Goal: Information Seeking & Learning: Compare options

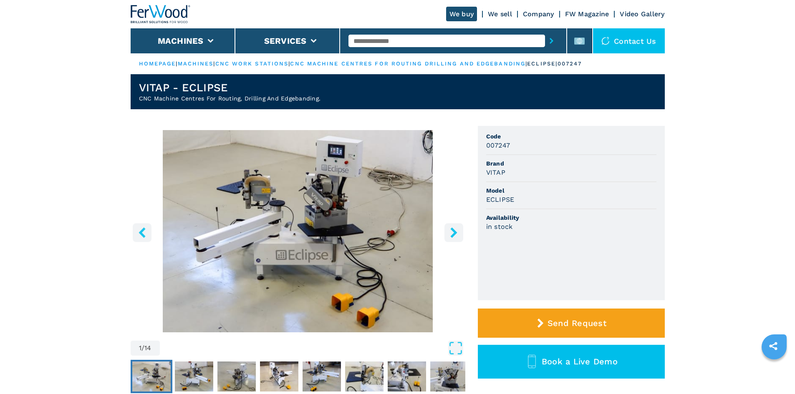
click at [358, 38] on input "text" at bounding box center [446, 41] width 197 height 13
click at [363, 42] on input "text" at bounding box center [446, 41] width 197 height 13
paste input "******"
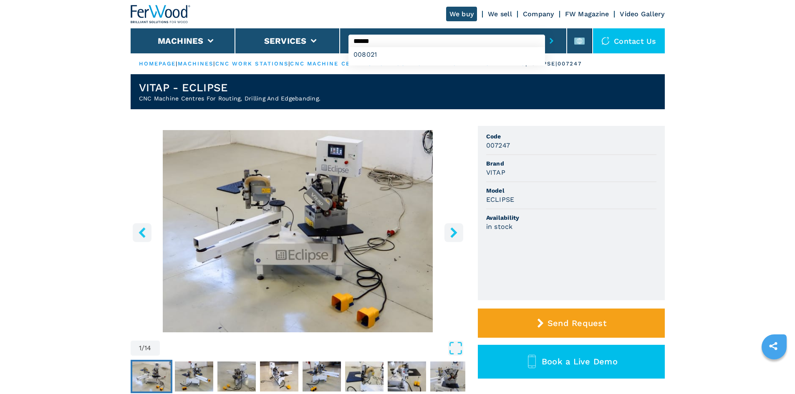
type input "******"
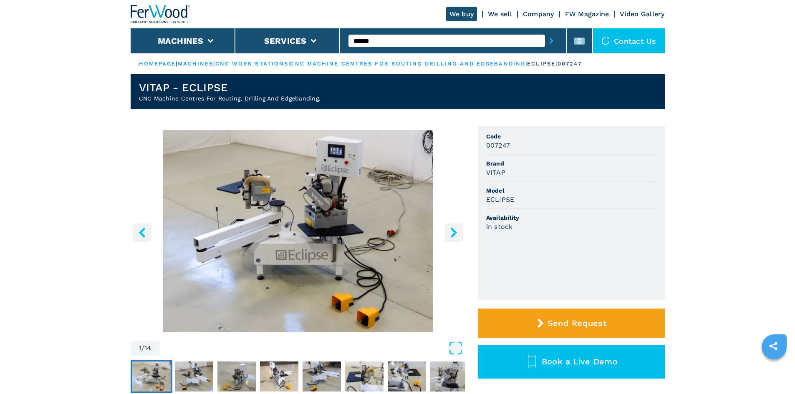
click at [550, 42] on icon "submit-button" at bounding box center [552, 41] width 4 height 6
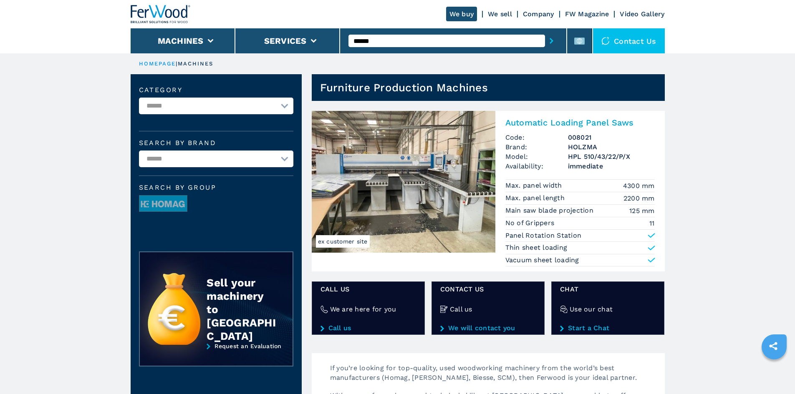
click at [533, 122] on h2 "Automatic Loading Panel Saws" at bounding box center [579, 123] width 149 height 10
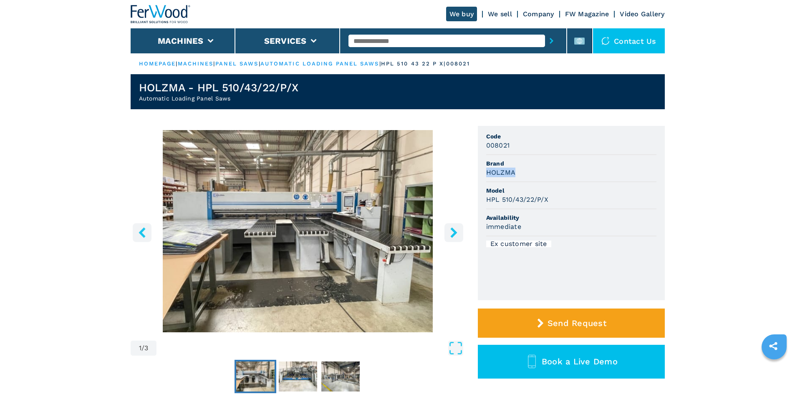
drag, startPoint x: 487, startPoint y: 172, endPoint x: 531, endPoint y: 168, distance: 43.6
click at [531, 168] on div "HOLZMA" at bounding box center [571, 173] width 170 height 10
drag, startPoint x: 485, startPoint y: 200, endPoint x: 555, endPoint y: 195, distance: 70.3
click at [555, 195] on ul "Code 008021 Brand HOLZMA Model HPL 510/43/22/P/X Availability immediate Ex cust…" at bounding box center [571, 213] width 187 height 174
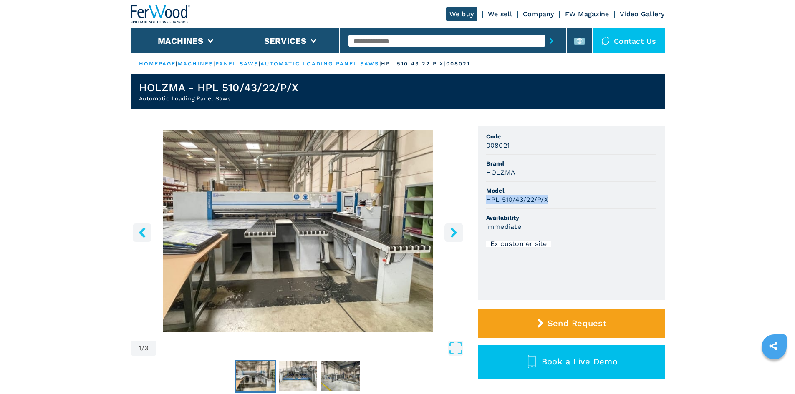
click at [555, 195] on div "HPL 510/43/22/P/X" at bounding box center [571, 200] width 170 height 10
drag, startPoint x: 485, startPoint y: 146, endPoint x: 518, endPoint y: 152, distance: 33.5
click at [518, 151] on ul "Code 008021 Brand HOLZMA Model HPL 510/43/22/P/X Availability immediate Ex cust…" at bounding box center [571, 213] width 187 height 174
click at [517, 153] on li "Code 008021" at bounding box center [571, 141] width 170 height 27
click at [387, 45] on input "text" at bounding box center [446, 41] width 197 height 13
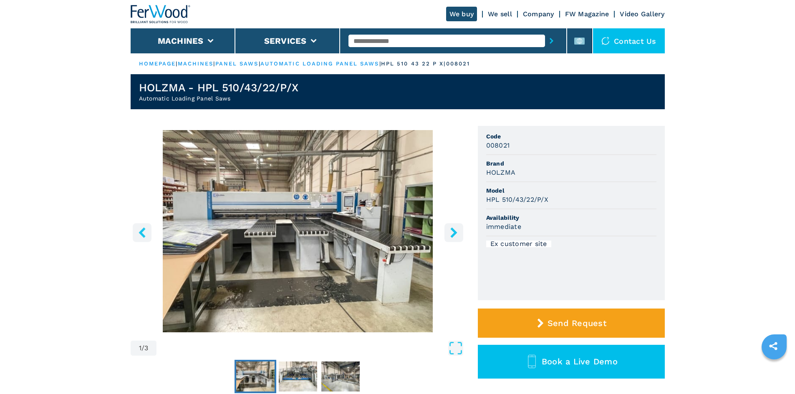
paste input "******"
type input "******"
click at [550, 40] on icon "submit-button" at bounding box center [552, 41] width 4 height 6
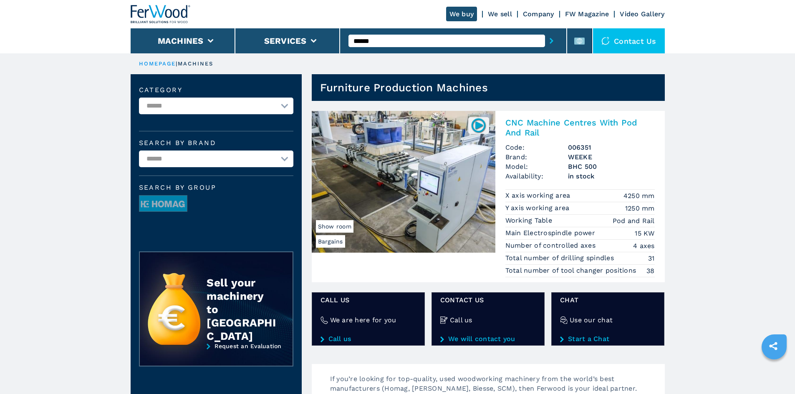
click at [534, 127] on h2 "CNC Machine Centres With Pod And Rail" at bounding box center [579, 128] width 149 height 20
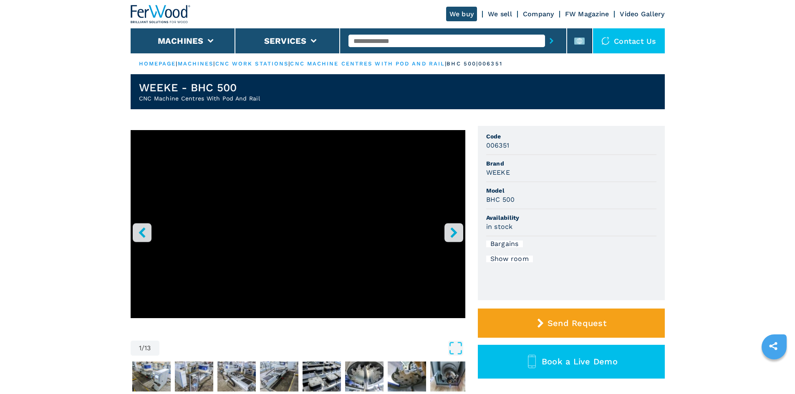
drag, startPoint x: 486, startPoint y: 172, endPoint x: 530, endPoint y: 166, distance: 45.1
click at [530, 166] on li "Brand WEEKE" at bounding box center [571, 168] width 170 height 27
drag, startPoint x: 520, startPoint y: 172, endPoint x: 474, endPoint y: 164, distance: 46.1
click at [474, 164] on div "1 / 13 Unit Measure ****** ******** Code 006351 Brand WEEKE Model BHC 500 Avail…" at bounding box center [398, 272] width 534 height 293
click at [537, 176] on div "WEEKE" at bounding box center [571, 173] width 170 height 10
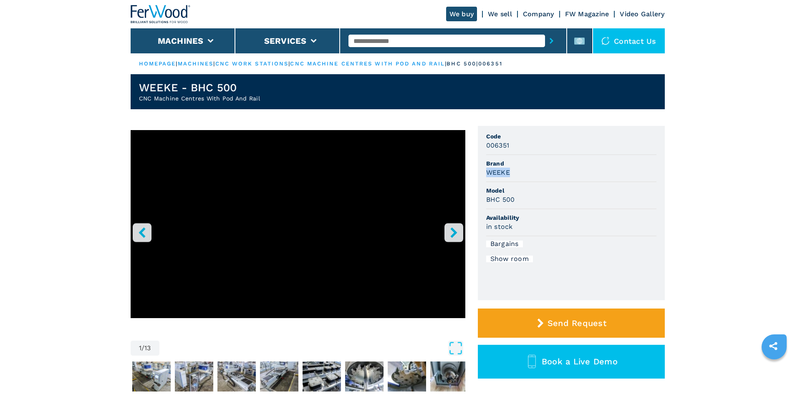
drag, startPoint x: 512, startPoint y: 175, endPoint x: 485, endPoint y: 174, distance: 27.2
click at [485, 174] on ul "Code 006351 Brand WEEKE Model BHC 500 Availability in stock Bargains Show room" at bounding box center [571, 213] width 187 height 174
click at [541, 164] on span "Brand" at bounding box center [571, 163] width 170 height 8
drag, startPoint x: 484, startPoint y: 170, endPoint x: 522, endPoint y: 169, distance: 38.4
click at [522, 169] on ul "Code 006351 Brand WEEKE Model BHC 500 Availability in stock Bargains Show room" at bounding box center [571, 213] width 187 height 174
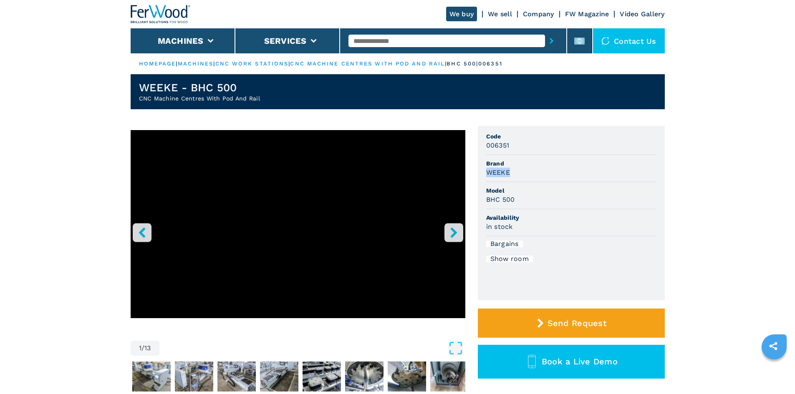
copy h3 "WEEKE"
click at [521, 180] on li "Brand WEEKE" at bounding box center [571, 168] width 170 height 27
drag, startPoint x: 487, startPoint y: 201, endPoint x: 517, endPoint y: 193, distance: 31.1
click at [517, 193] on li "Model BHC 500" at bounding box center [571, 195] width 170 height 27
drag, startPoint x: 517, startPoint y: 197, endPoint x: 494, endPoint y: 198, distance: 23.8
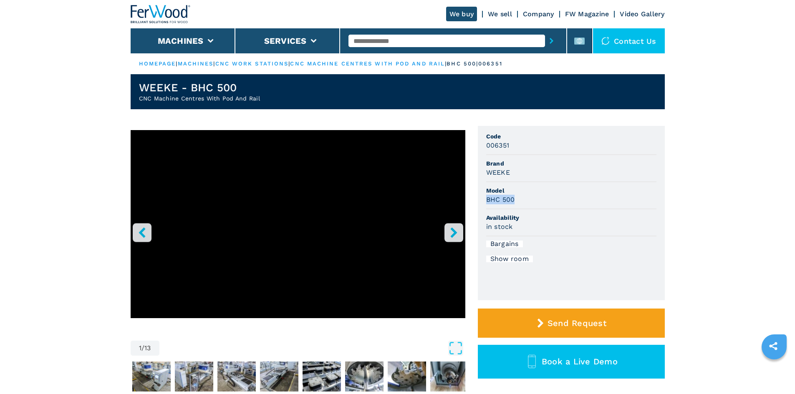
click at [478, 198] on ul "Code 006351 Brand WEEKE Model BHC 500 Availability in stock Bargains Show room" at bounding box center [571, 213] width 187 height 174
copy h3 "BHC 500"
click at [560, 201] on div "BHC 500" at bounding box center [571, 200] width 170 height 10
drag, startPoint x: 487, startPoint y: 146, endPoint x: 513, endPoint y: 144, distance: 26.3
click at [513, 144] on div "006351" at bounding box center [571, 146] width 170 height 10
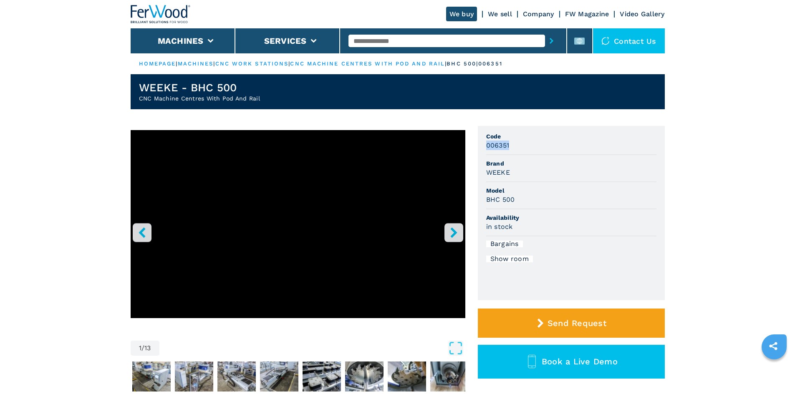
click at [513, 145] on div "006351" at bounding box center [571, 146] width 170 height 10
click at [364, 40] on input "text" at bounding box center [446, 41] width 197 height 13
paste input "******"
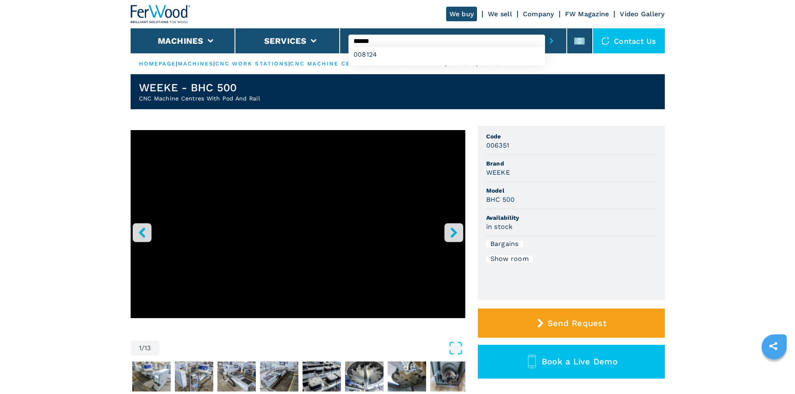
type input "******"
click at [550, 41] on icon "submit-button" at bounding box center [552, 41] width 4 height 6
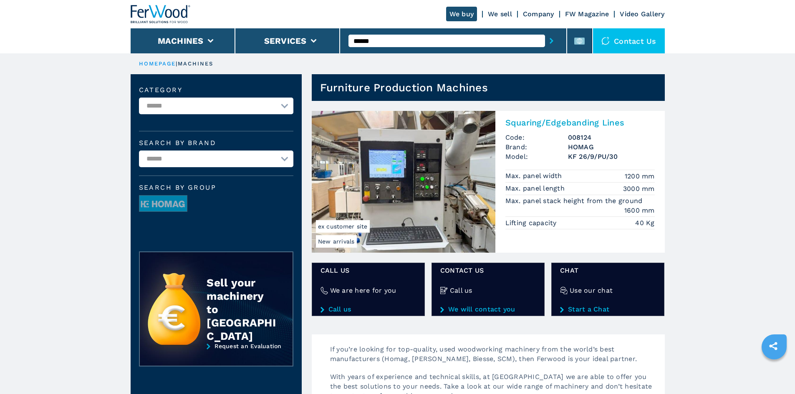
click at [544, 122] on h2 "Squaring/Edgebanding Lines" at bounding box center [579, 123] width 149 height 10
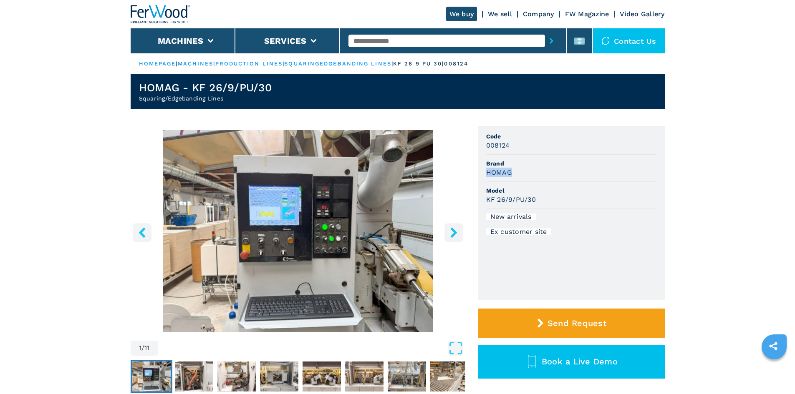
drag, startPoint x: 483, startPoint y: 174, endPoint x: 517, endPoint y: 171, distance: 34.0
click at [517, 171] on ul "Code 008124 Brand HOMAG Model KF 26/9/PU/30 New arrivals Ex customer site" at bounding box center [571, 213] width 187 height 174
copy h3 "HOMAG"
click at [517, 171] on div "HOMAG" at bounding box center [571, 173] width 170 height 10
drag, startPoint x: 497, startPoint y: 197, endPoint x: 550, endPoint y: 197, distance: 52.6
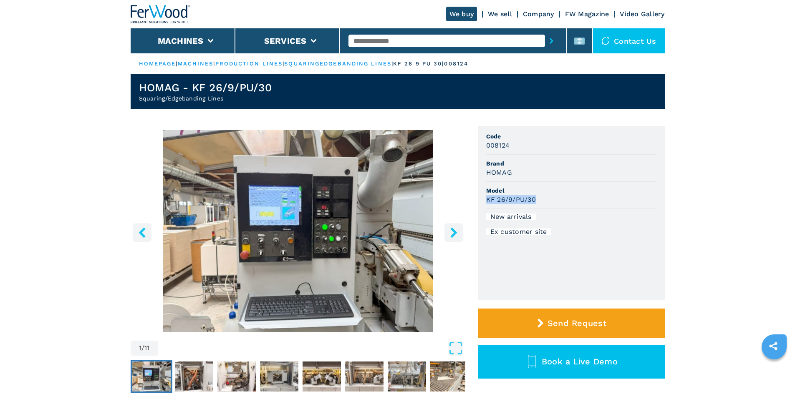
click at [550, 197] on ul "Code 008124 Brand HOMAG Model KF 26/9/PU/30 New arrivals Ex customer site" at bounding box center [571, 213] width 187 height 174
copy h3 "KF 26/9/PU/30"
click at [550, 197] on div "KF 26/9/PU/30" at bounding box center [571, 200] width 170 height 10
drag, startPoint x: 492, startPoint y: 145, endPoint x: 519, endPoint y: 144, distance: 26.7
click at [519, 144] on div "008124" at bounding box center [571, 146] width 170 height 10
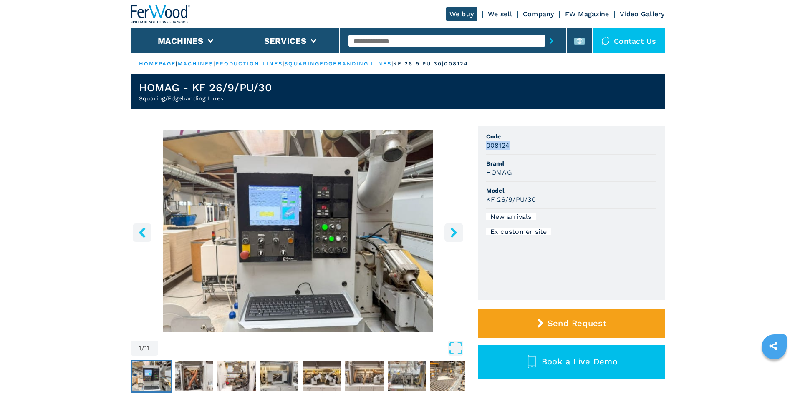
copy h3 "008124"
click at [519, 144] on div "008124" at bounding box center [571, 146] width 170 height 10
click at [376, 36] on input "text" at bounding box center [446, 41] width 197 height 13
paste input "******"
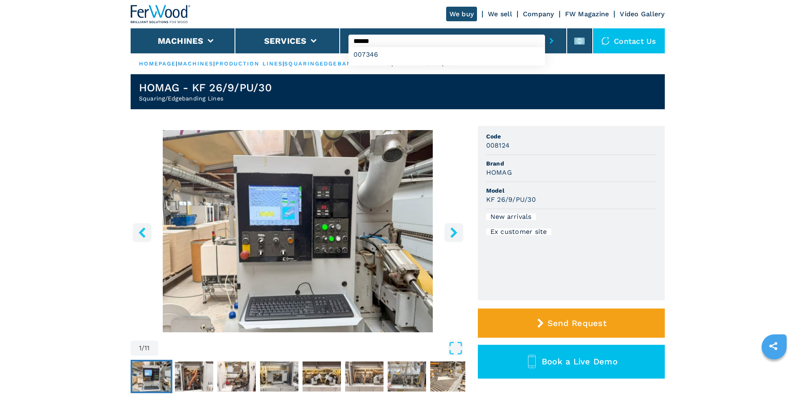
type input "******"
click at [550, 41] on icon "submit-button" at bounding box center [552, 41] width 4 height 6
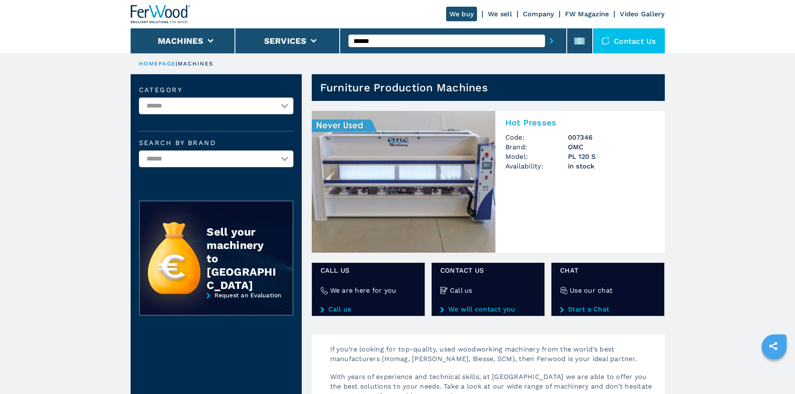
click at [535, 122] on h2 "Hot Presses" at bounding box center [579, 123] width 149 height 10
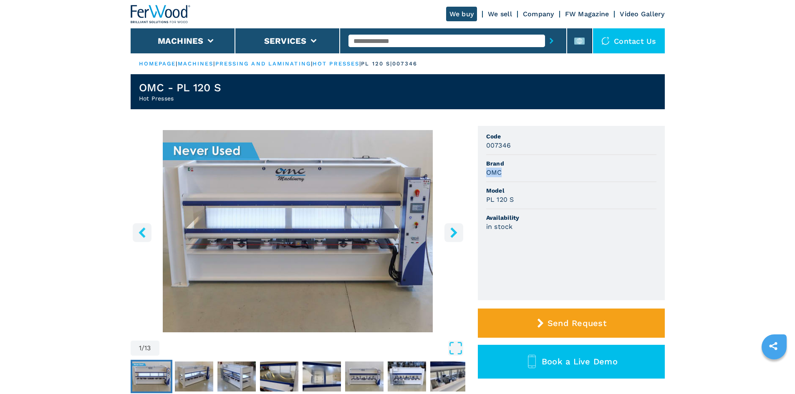
drag, startPoint x: 484, startPoint y: 173, endPoint x: 522, endPoint y: 180, distance: 39.1
click at [522, 180] on ul "Code 007346 Brand OMC Model PL 120 S Availability in stock" at bounding box center [571, 213] width 187 height 174
copy h3 "OMC"
click at [522, 180] on li "Brand OMC" at bounding box center [571, 168] width 170 height 27
drag, startPoint x: 485, startPoint y: 200, endPoint x: 531, endPoint y: 202, distance: 46.3
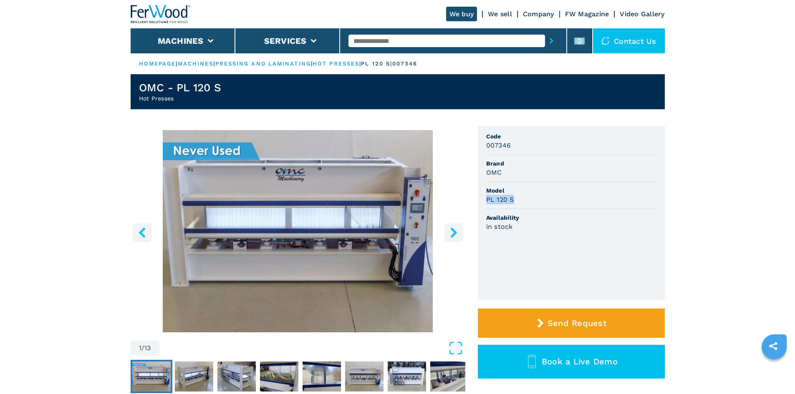
click at [531, 202] on ul "Code 007346 Brand OMC Model PL 120 S Availability in stock" at bounding box center [571, 213] width 187 height 174
copy h3 "PL 120 S"
click at [531, 202] on div "PL 120 S" at bounding box center [571, 200] width 170 height 10
drag, startPoint x: 480, startPoint y: 145, endPoint x: 523, endPoint y: 150, distance: 43.3
click at [523, 150] on ul "Code 007346 Brand OMC Model PL 120 S Availability in stock" at bounding box center [571, 213] width 187 height 174
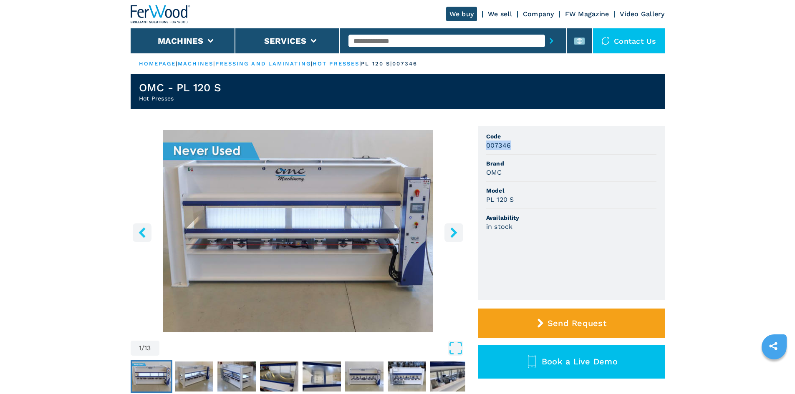
copy h3 "007346"
click at [523, 150] on div "007346" at bounding box center [571, 146] width 170 height 10
click at [374, 41] on input "text" at bounding box center [446, 41] width 197 height 13
paste input "******"
type input "******"
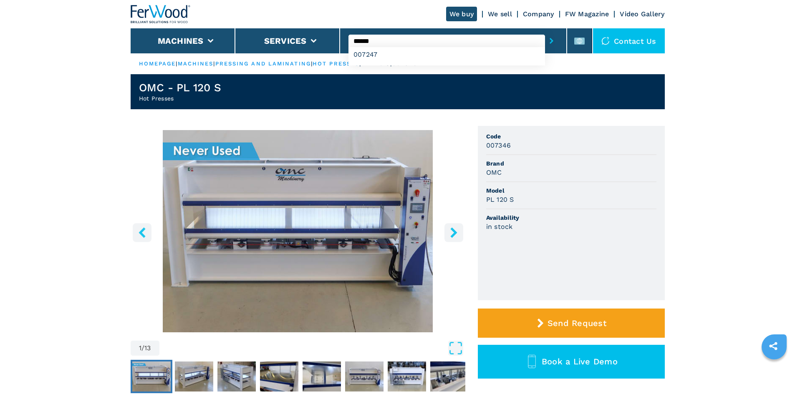
click at [545, 41] on button "submit-button" at bounding box center [551, 40] width 13 height 19
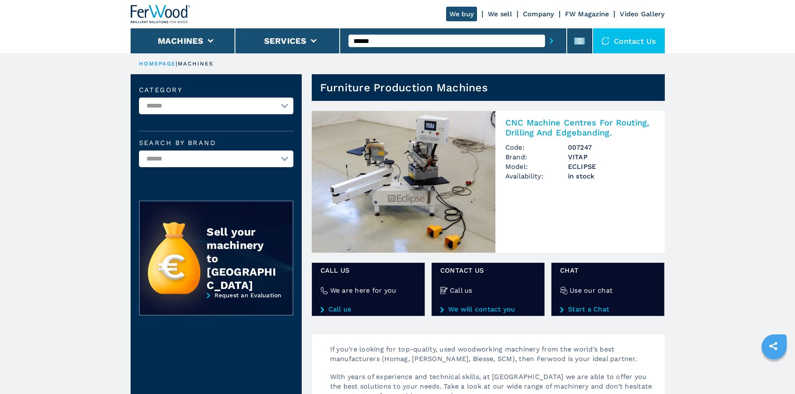
click at [543, 118] on h2 "CNC Machine Centres For Routing, Drilling And Edgebanding." at bounding box center [579, 128] width 149 height 20
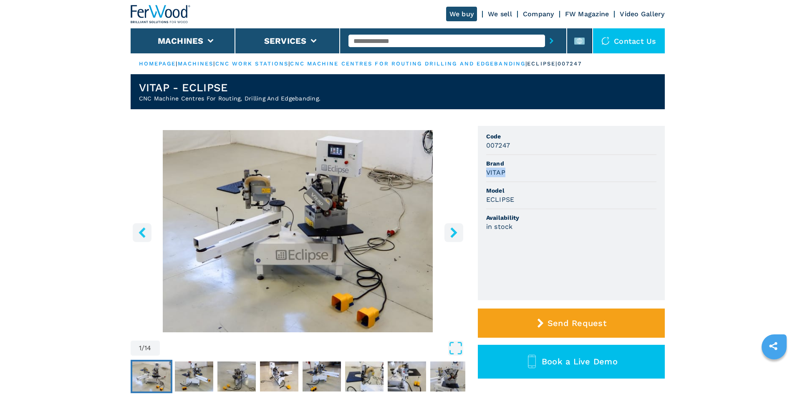
drag, startPoint x: 487, startPoint y: 172, endPoint x: 512, endPoint y: 175, distance: 26.1
click at [512, 175] on div "VITAP" at bounding box center [571, 173] width 170 height 10
copy h3 "VITAP"
click at [512, 175] on div "VITAP" at bounding box center [571, 173] width 170 height 10
drag, startPoint x: 489, startPoint y: 203, endPoint x: 520, endPoint y: 204, distance: 31.3
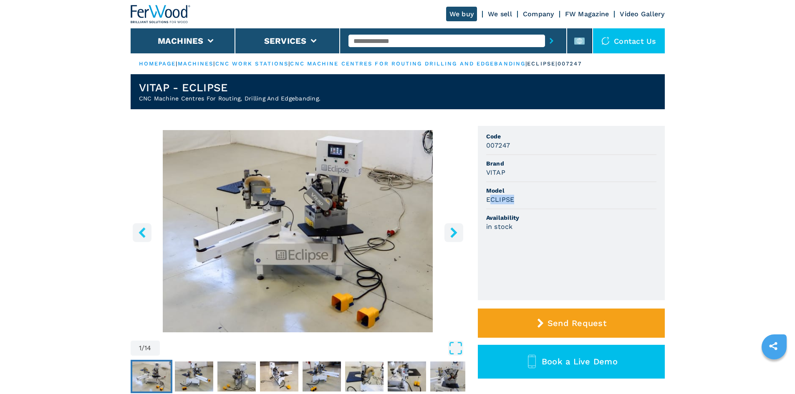
click at [520, 204] on div "ECLIPSE" at bounding box center [571, 200] width 170 height 10
click at [517, 202] on div "ECLIPSE" at bounding box center [571, 200] width 170 height 10
drag, startPoint x: 492, startPoint y: 195, endPoint x: 518, endPoint y: 195, distance: 26.3
click at [518, 195] on ul "Code 007247 Brand VITAP Model ECLIPSE Availability in stock" at bounding box center [571, 213] width 187 height 174
click at [518, 195] on div "ECLIPSE" at bounding box center [571, 200] width 170 height 10
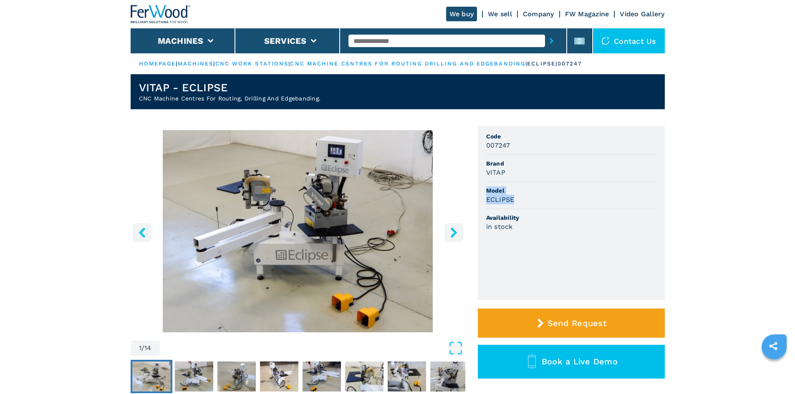
drag, startPoint x: 517, startPoint y: 197, endPoint x: 482, endPoint y: 194, distance: 35.2
click at [482, 194] on ul "Code 007247 Brand VITAP Model ECLIPSE Availability in stock" at bounding box center [571, 213] width 187 height 174
click at [511, 200] on h3 "ECLIPSE" at bounding box center [500, 200] width 28 height 10
click at [490, 200] on h3 "ECLIPSE" at bounding box center [500, 200] width 28 height 10
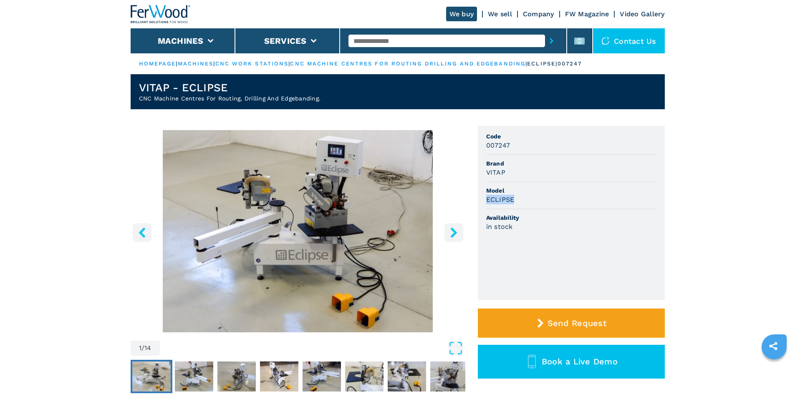
copy h3 "ECLIPSE"
click at [548, 205] on li "Model ECLIPSE" at bounding box center [571, 195] width 170 height 27
drag, startPoint x: 487, startPoint y: 148, endPoint x: 528, endPoint y: 147, distance: 40.9
click at [528, 147] on div "007247" at bounding box center [571, 146] width 170 height 10
copy h3 "007247"
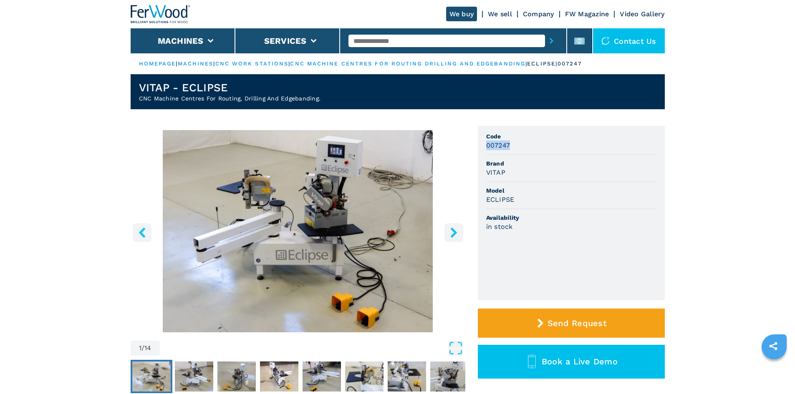
click at [528, 147] on div "007247" at bounding box center [571, 146] width 170 height 10
drag, startPoint x: 507, startPoint y: 171, endPoint x: 465, endPoint y: 172, distance: 42.6
click at [465, 172] on div "1 / 14 Unit Measure ****** ******** Code 007247 Brand VITAP Model ECLIPSE Avail…" at bounding box center [398, 272] width 534 height 293
click at [545, 187] on span "Model" at bounding box center [571, 191] width 170 height 8
drag, startPoint x: 505, startPoint y: 174, endPoint x: 473, endPoint y: 177, distance: 31.8
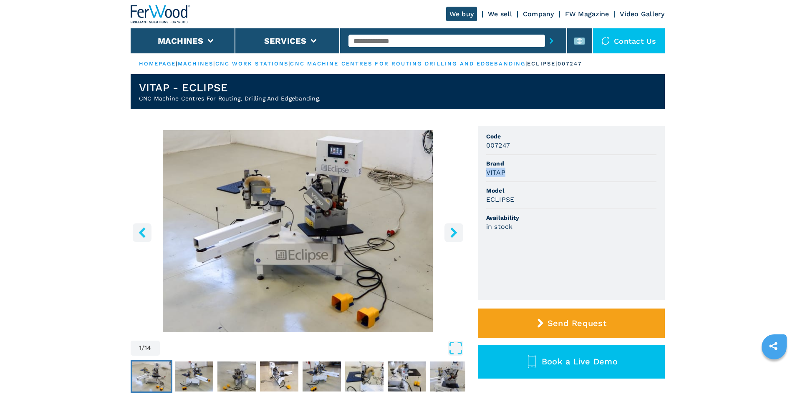
click at [473, 177] on div "1 / 14 Unit Measure ****** ******** Code 007247 Brand VITAP Model ECLIPSE Avail…" at bounding box center [398, 272] width 534 height 293
copy h3 "VITAP"
click at [552, 190] on span "Model" at bounding box center [571, 191] width 170 height 8
drag, startPoint x: 517, startPoint y: 199, endPoint x: 480, endPoint y: 198, distance: 37.1
click at [480, 198] on ul "Code 007247 Brand VITAP Model ECLIPSE Availability in stock" at bounding box center [571, 213] width 187 height 174
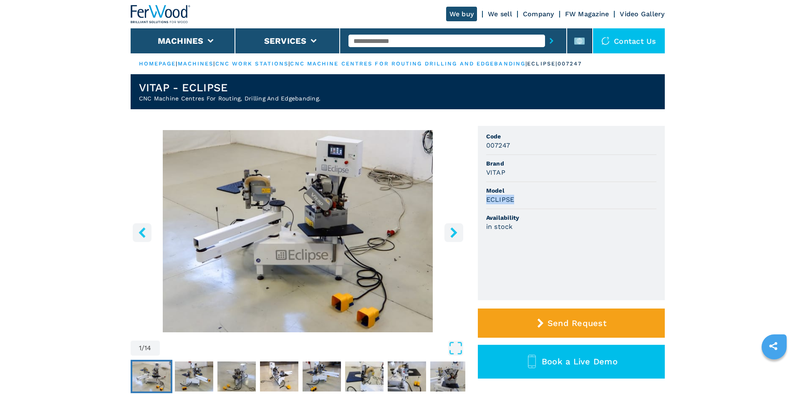
copy h3 "ECLIPSE"
click at [567, 191] on span "Model" at bounding box center [571, 191] width 170 height 8
drag, startPoint x: 509, startPoint y: 145, endPoint x: 483, endPoint y: 145, distance: 25.5
click at [477, 144] on div "1 / 14 Unit Measure ****** ******** Code 007247 Brand VITAP Model ECLIPSE Avail…" at bounding box center [398, 272] width 534 height 293
copy h3 "007247"
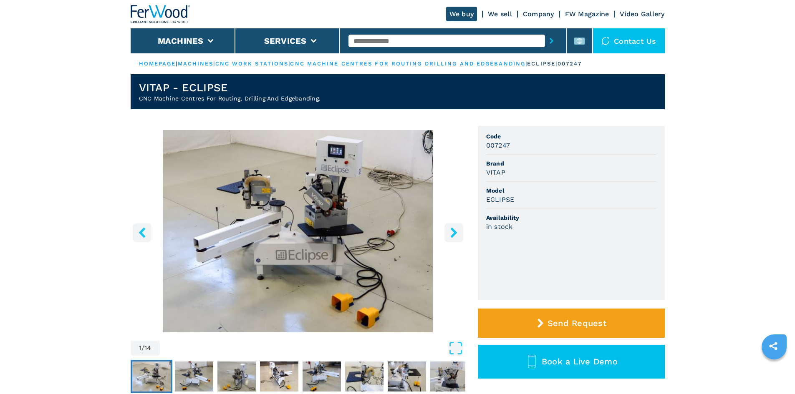
click at [557, 164] on span "Brand" at bounding box center [571, 163] width 170 height 8
click at [416, 43] on input "text" at bounding box center [446, 41] width 197 height 13
paste input "******"
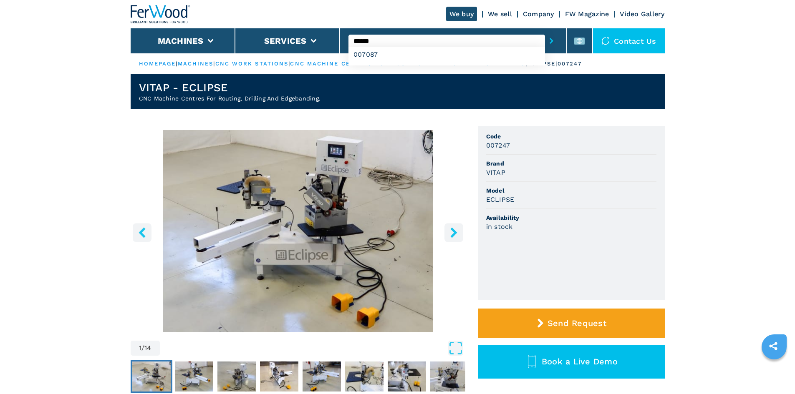
type input "******"
click at [551, 40] on button "submit-button" at bounding box center [551, 40] width 13 height 19
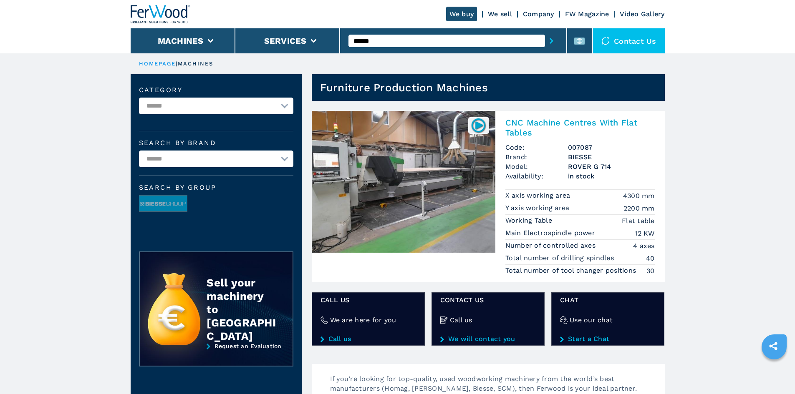
click at [540, 122] on h2 "CNC Machine Centres With Flat Tables" at bounding box center [579, 128] width 149 height 20
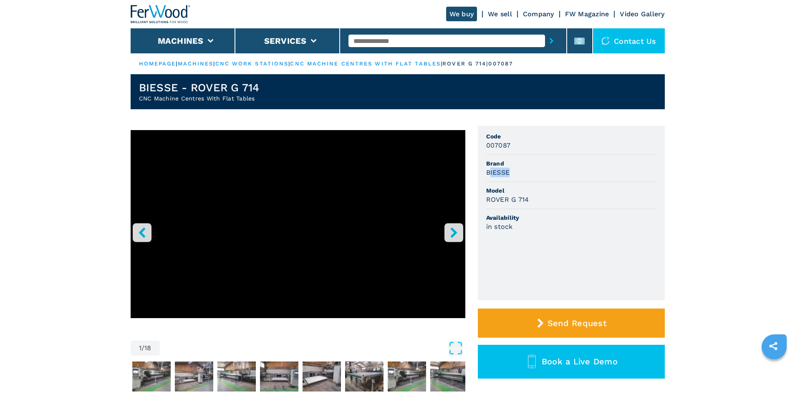
drag, startPoint x: 489, startPoint y: 174, endPoint x: 508, endPoint y: 176, distance: 19.4
click at [508, 176] on h3 "BIESSE" at bounding box center [498, 173] width 24 height 10
click at [512, 175] on div "BIESSE" at bounding box center [571, 173] width 170 height 10
drag, startPoint x: 512, startPoint y: 174, endPoint x: 487, endPoint y: 175, distance: 25.5
click at [487, 175] on div "BIESSE" at bounding box center [571, 173] width 170 height 10
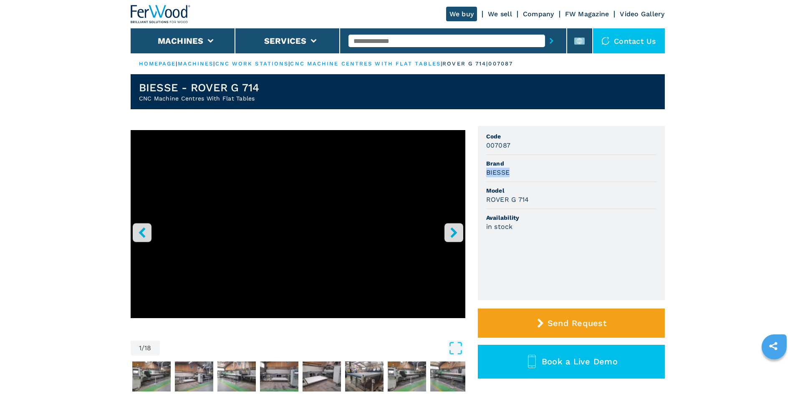
copy h3 "BIESSE"
click at [559, 172] on div "BIESSE" at bounding box center [571, 173] width 170 height 10
drag, startPoint x: 535, startPoint y: 202, endPoint x: 481, endPoint y: 202, distance: 54.7
click at [481, 202] on ul "Code 007087 Brand BIESSE Model ROVER G 714 Availability in stock" at bounding box center [571, 213] width 187 height 174
copy h3 "ROVER G 714"
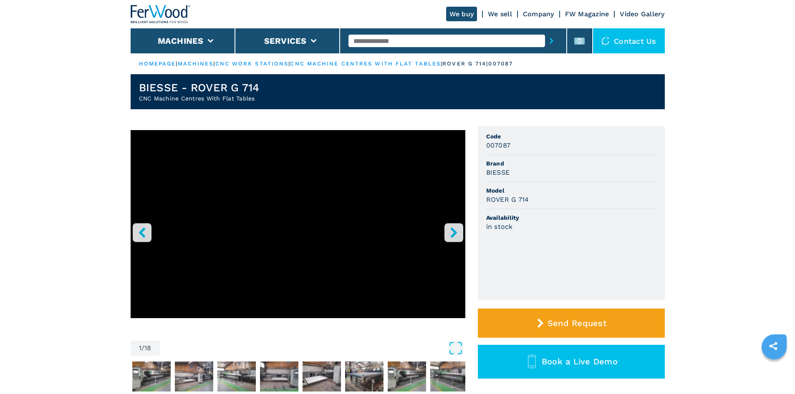
click at [570, 192] on span "Model" at bounding box center [571, 191] width 170 height 8
drag, startPoint x: 512, startPoint y: 144, endPoint x: 475, endPoint y: 145, distance: 36.7
click at [475, 145] on div "1 / 18 Unit Measure ****** ******** Code 007087 Brand BIESSE Model ROVER G 714 …" at bounding box center [398, 272] width 534 height 293
copy h3 "007087"
drag, startPoint x: 548, startPoint y: 152, endPoint x: 540, endPoint y: 150, distance: 8.5
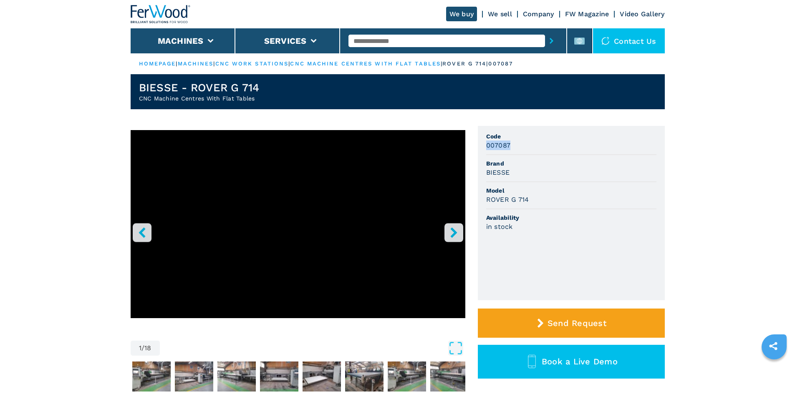
click at [548, 152] on li "Code 007087" at bounding box center [571, 141] width 170 height 27
click at [523, 141] on div "007087" at bounding box center [571, 146] width 170 height 10
click at [375, 38] on input "text" at bounding box center [446, 41] width 197 height 13
paste input "******"
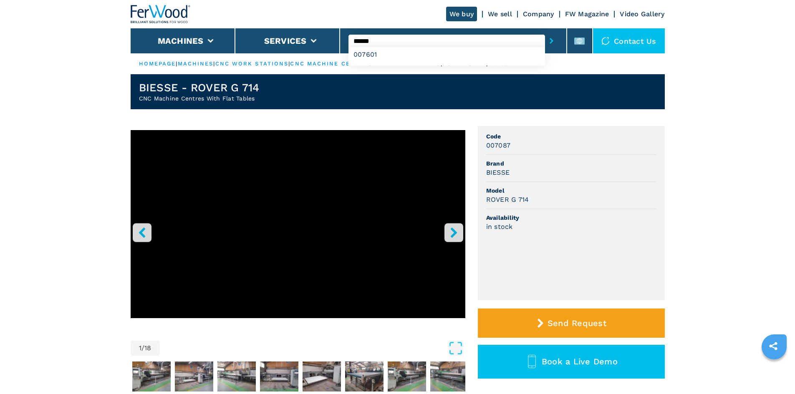
type input "******"
click at [551, 39] on button "submit-button" at bounding box center [551, 40] width 13 height 19
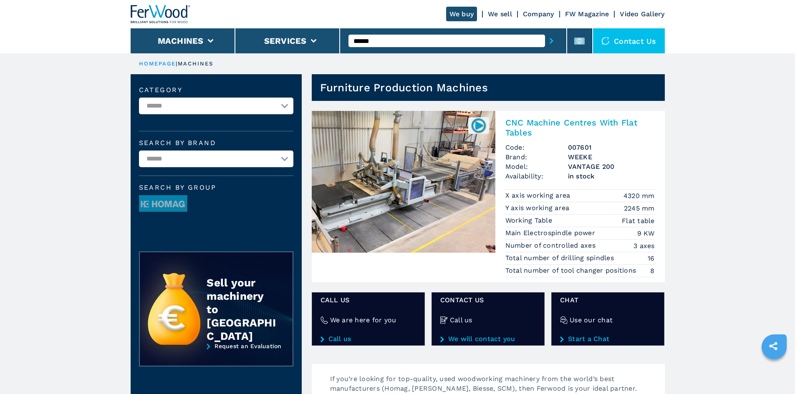
click at [520, 130] on h2 "CNC Machine Centres With Flat Tables" at bounding box center [579, 128] width 149 height 20
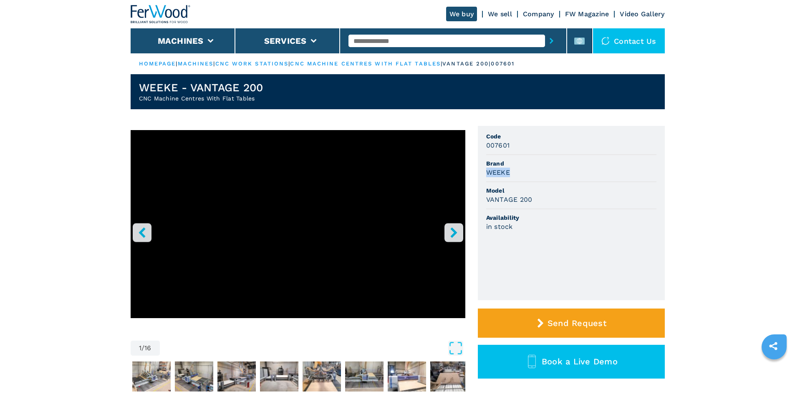
drag, startPoint x: 486, startPoint y: 174, endPoint x: 511, endPoint y: 173, distance: 25.1
click at [512, 171] on div "WEEKE" at bounding box center [571, 173] width 170 height 10
copy h3 "WEEKE"
click at [521, 175] on div "WEEKE" at bounding box center [571, 173] width 170 height 10
drag, startPoint x: 485, startPoint y: 197, endPoint x: 541, endPoint y: 204, distance: 56.4
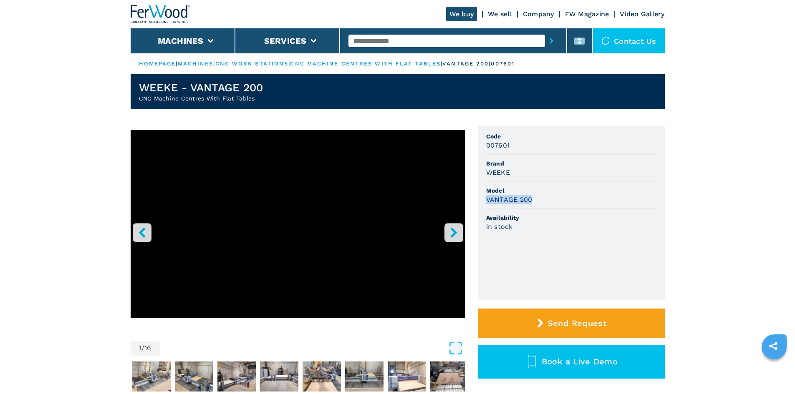
click at [541, 204] on ul "Code 007601 Brand WEEKE Model VANTAGE 200 Availability in stock" at bounding box center [571, 213] width 187 height 174
copy h3 "VANTAGE 200"
click at [541, 204] on div "VANTAGE 200" at bounding box center [571, 200] width 170 height 10
drag, startPoint x: 511, startPoint y: 146, endPoint x: 482, endPoint y: 144, distance: 28.9
click at [482, 144] on ul "Code 007601 Brand WEEKE Model VANTAGE 200 Availability in stock" at bounding box center [571, 213] width 187 height 174
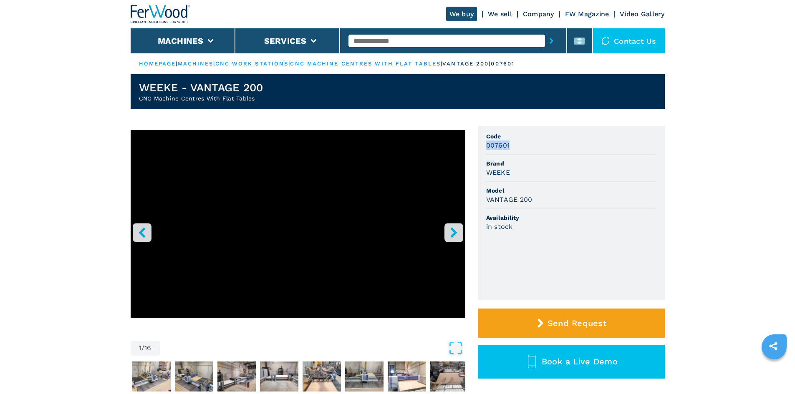
copy h3 "007601"
click at [390, 42] on input "text" at bounding box center [446, 41] width 197 height 13
paste input "******"
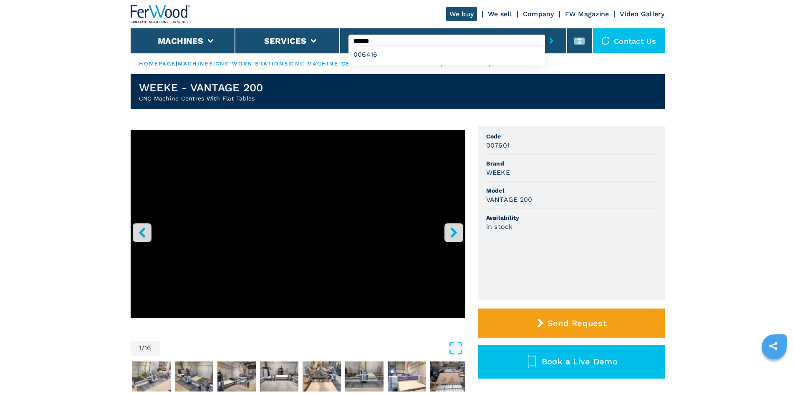
type input "******"
click at [546, 46] on button "submit-button" at bounding box center [551, 40] width 13 height 19
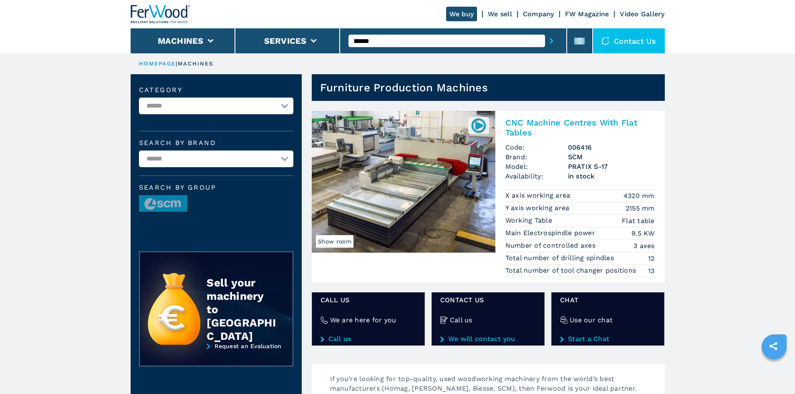
click at [571, 125] on h2 "CNC Machine Centres With Flat Tables" at bounding box center [579, 128] width 149 height 20
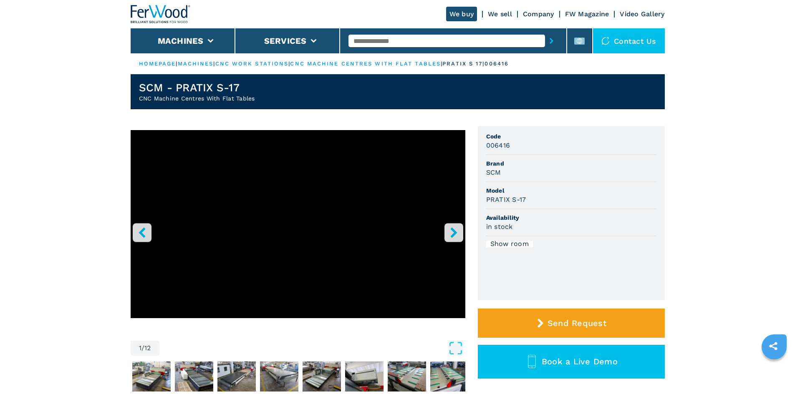
click at [494, 146] on h3 "006416" at bounding box center [498, 146] width 24 height 10
copy h3 "006416"
click at [533, 146] on div "006416" at bounding box center [571, 146] width 170 height 10
click at [396, 41] on input "text" at bounding box center [446, 41] width 197 height 13
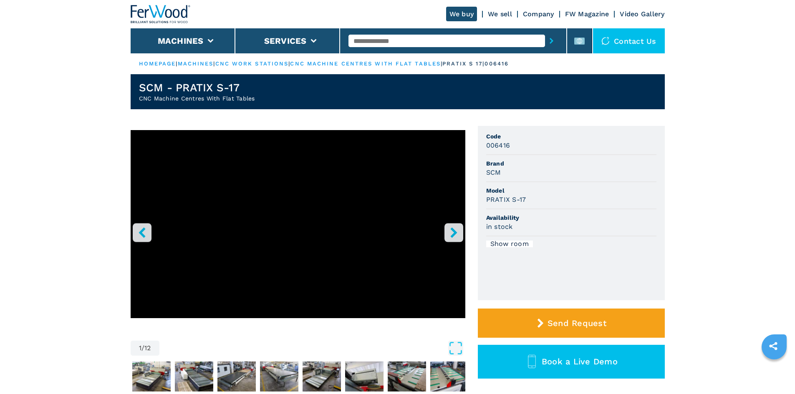
paste input "******"
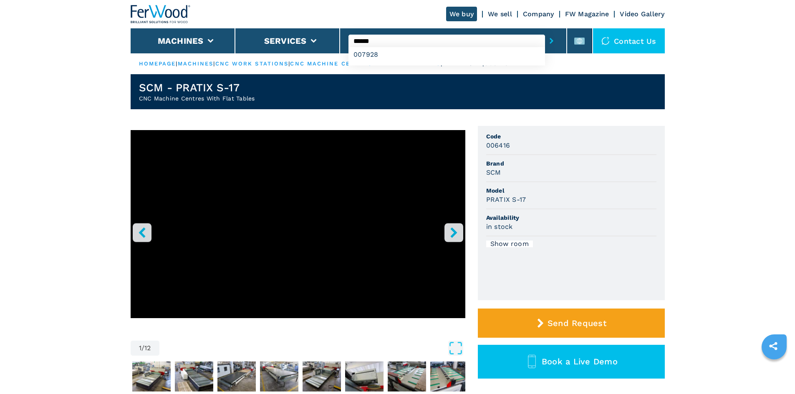
type input "******"
click at [550, 40] on icon "submit-button" at bounding box center [552, 41] width 4 height 6
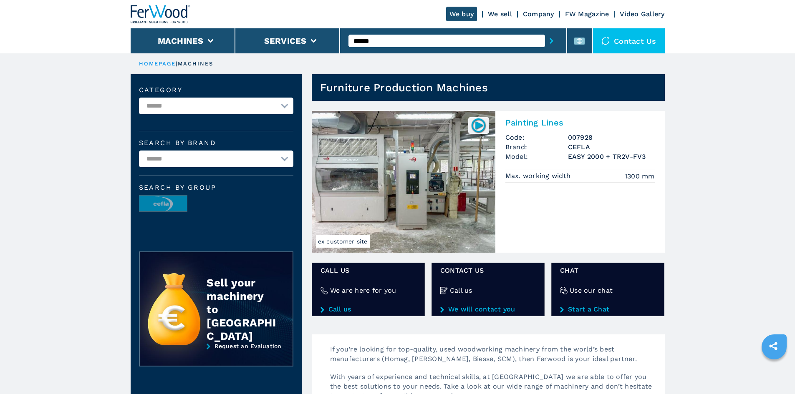
click at [543, 122] on h2 "Painting Lines" at bounding box center [579, 123] width 149 height 10
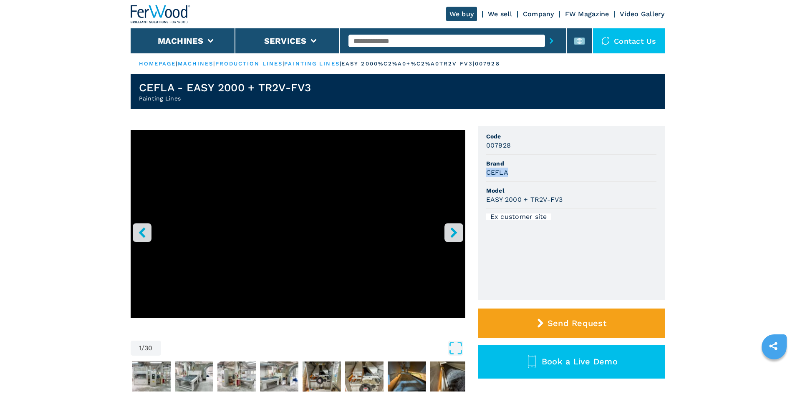
drag, startPoint x: 487, startPoint y: 175, endPoint x: 532, endPoint y: 176, distance: 45.1
click at [532, 176] on div "CEFLA" at bounding box center [571, 173] width 170 height 10
drag, startPoint x: 484, startPoint y: 198, endPoint x: 582, endPoint y: 201, distance: 97.7
click at [582, 201] on ul "Code 007928 Brand CEFLA Model EASY 2000 + TR2V-FV3 Ex customer site" at bounding box center [571, 213] width 187 height 174
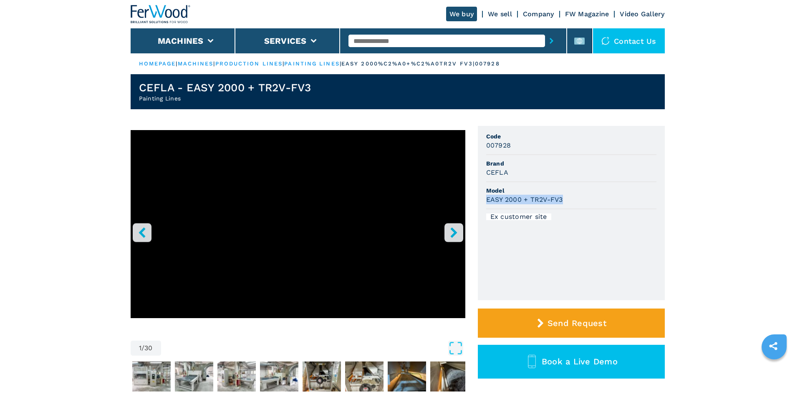
copy h3 "EASY 2000 + TR2V-FV3"
click at [582, 201] on div "EASY 2000 + TR2V-FV3" at bounding box center [571, 200] width 170 height 10
drag, startPoint x: 486, startPoint y: 146, endPoint x: 523, endPoint y: 146, distance: 37.6
click at [523, 146] on div "007928" at bounding box center [571, 146] width 170 height 10
click at [391, 43] on input "text" at bounding box center [446, 41] width 197 height 13
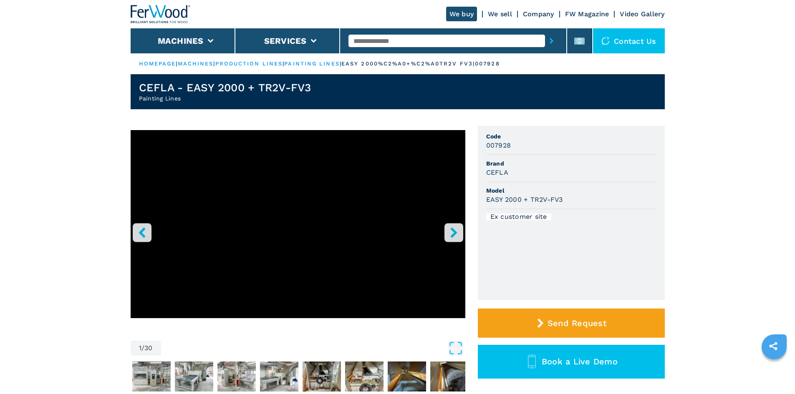
paste input "******"
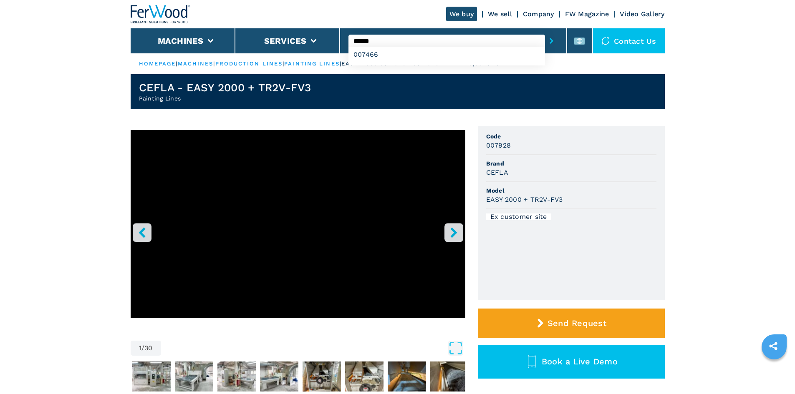
type input "******"
click at [547, 37] on button "submit-button" at bounding box center [551, 40] width 13 height 19
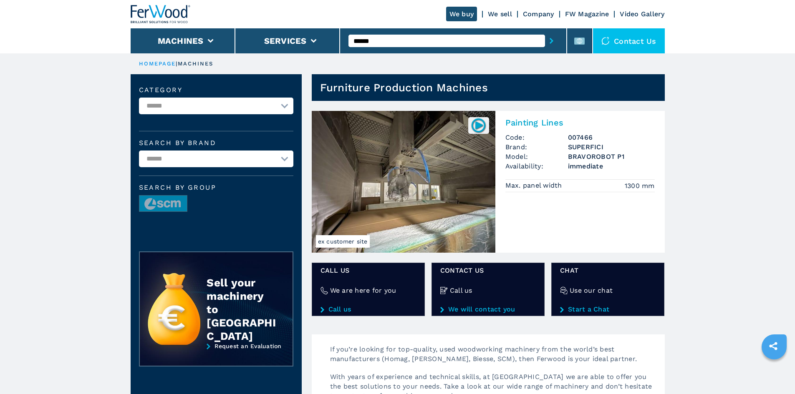
click at [516, 124] on h2 "Painting Lines" at bounding box center [579, 123] width 149 height 10
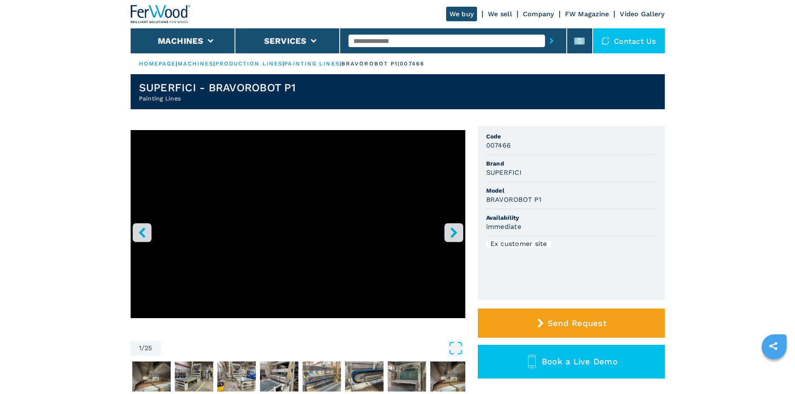
click at [386, 38] on input "text" at bounding box center [446, 41] width 197 height 13
paste input "******"
type input "******"
click at [545, 36] on button "submit-button" at bounding box center [551, 40] width 13 height 19
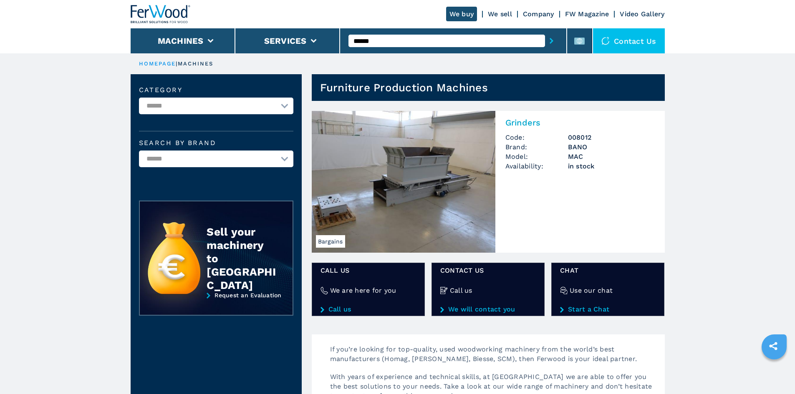
click at [525, 118] on h2 "Grinders" at bounding box center [579, 123] width 149 height 10
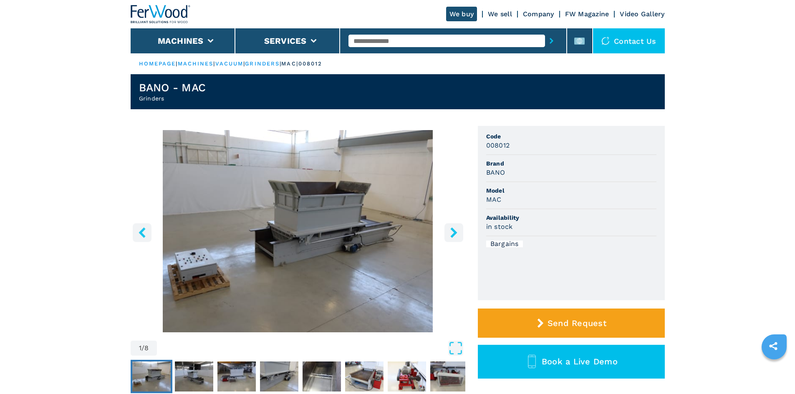
click at [501, 169] on h3 "BANO" at bounding box center [495, 173] width 19 height 10
copy h3 "BANO"
click at [543, 166] on span "Brand" at bounding box center [571, 163] width 170 height 8
click at [494, 196] on h3 "MAC" at bounding box center [493, 200] width 15 height 10
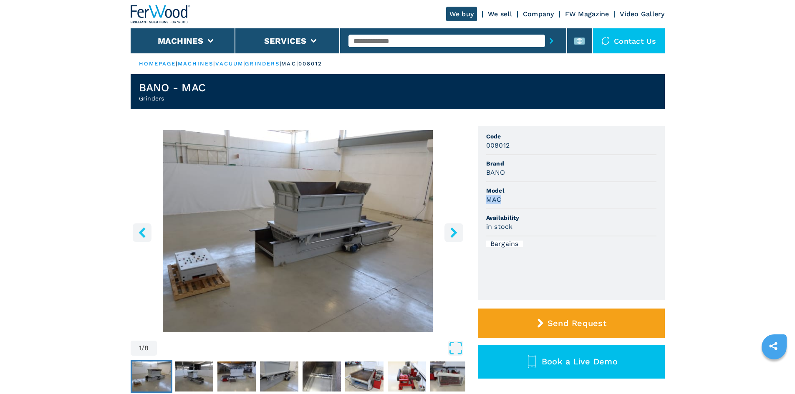
click at [493, 196] on h3 "MAC" at bounding box center [493, 200] width 15 height 10
click at [547, 185] on li "Model MAC" at bounding box center [571, 195] width 170 height 27
click at [497, 201] on h3 "MAC" at bounding box center [493, 200] width 15 height 10
copy h3 "MAC"
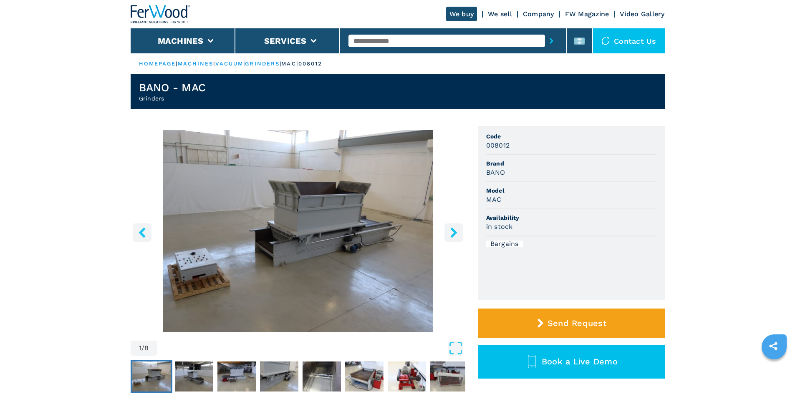
click at [543, 193] on span "Model" at bounding box center [571, 191] width 170 height 8
drag, startPoint x: 512, startPoint y: 146, endPoint x: 473, endPoint y: 147, distance: 38.4
click at [473, 147] on div "1 / 8 Unit Measure ****** ******** Code 008012 Brand BANO Model MAC Availabilit…" at bounding box center [398, 272] width 534 height 293
copy h3 "008012"
click at [532, 151] on li "Code 008012" at bounding box center [571, 141] width 170 height 27
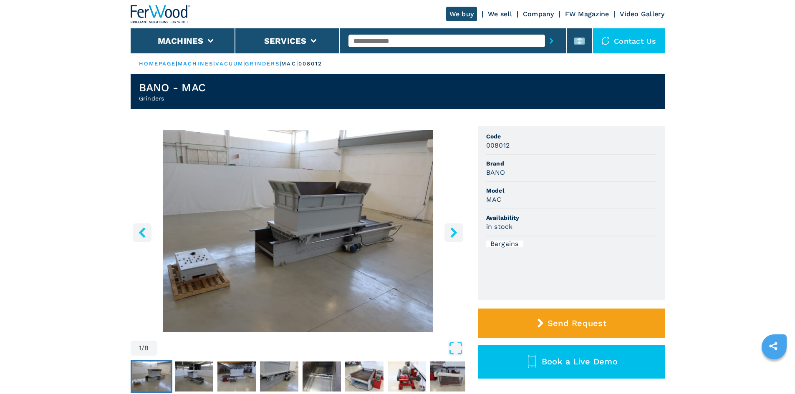
click at [499, 205] on li "Model MAC" at bounding box center [571, 195] width 170 height 27
click at [497, 200] on h3 "MAC" at bounding box center [493, 200] width 15 height 10
copy h3 "MAC"
click at [553, 206] on li "Model MAC" at bounding box center [571, 195] width 170 height 27
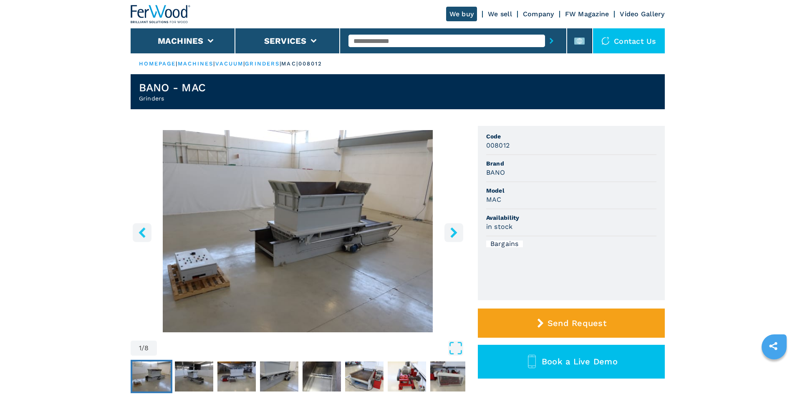
click at [399, 42] on input "text" at bounding box center [446, 41] width 197 height 13
paste input "******"
type input "******"
click at [550, 39] on icon "submit-button" at bounding box center [552, 41] width 4 height 6
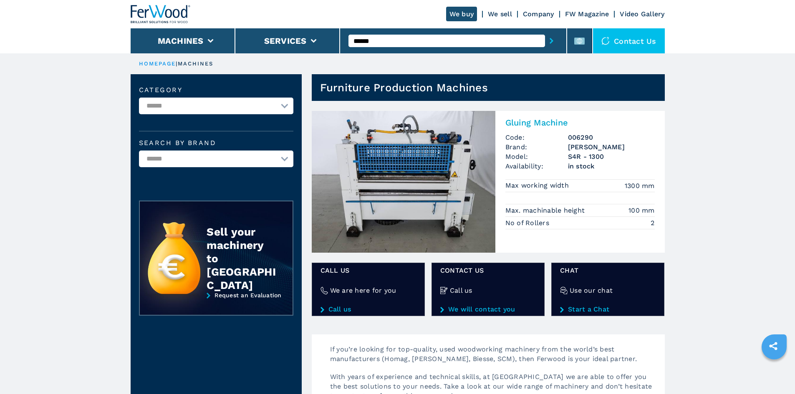
click at [548, 126] on h2 "Gluing Machine" at bounding box center [579, 123] width 149 height 10
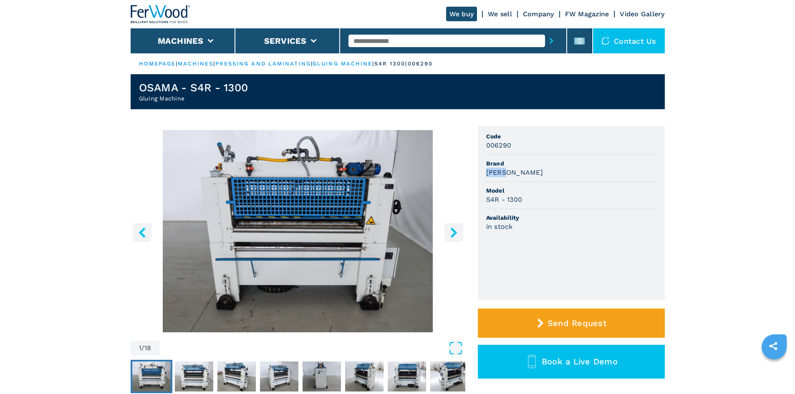
drag, startPoint x: 488, startPoint y: 172, endPoint x: 520, endPoint y: 176, distance: 31.5
click at [520, 176] on div "OSAMA" at bounding box center [571, 173] width 170 height 10
click at [494, 174] on h3 "OSAMA" at bounding box center [514, 173] width 57 height 10
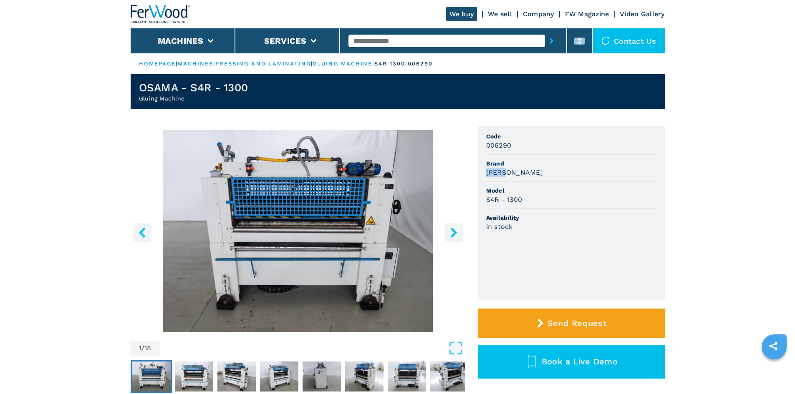
copy h3 "OSAMA"
click at [556, 176] on div "OSAMA" at bounding box center [571, 173] width 170 height 10
drag, startPoint x: 485, startPoint y: 201, endPoint x: 537, endPoint y: 202, distance: 51.8
click at [537, 202] on ul "Code 006290 Brand OSAMA Model S4R - 1300 Availability in stock" at bounding box center [571, 213] width 187 height 174
copy h3 "S4R - 1300"
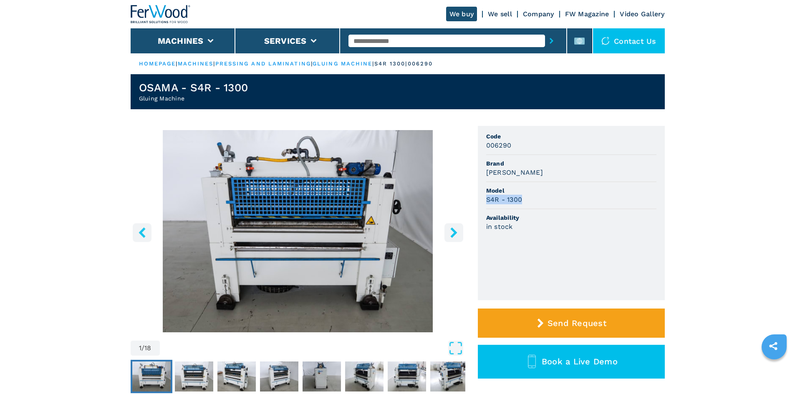
click at [540, 202] on div "S4R - 1300" at bounding box center [571, 200] width 170 height 10
drag, startPoint x: 486, startPoint y: 148, endPoint x: 515, endPoint y: 148, distance: 29.6
click at [515, 148] on div "006290" at bounding box center [571, 146] width 170 height 10
copy h3 "006290"
click at [519, 149] on div "006290" at bounding box center [571, 146] width 170 height 10
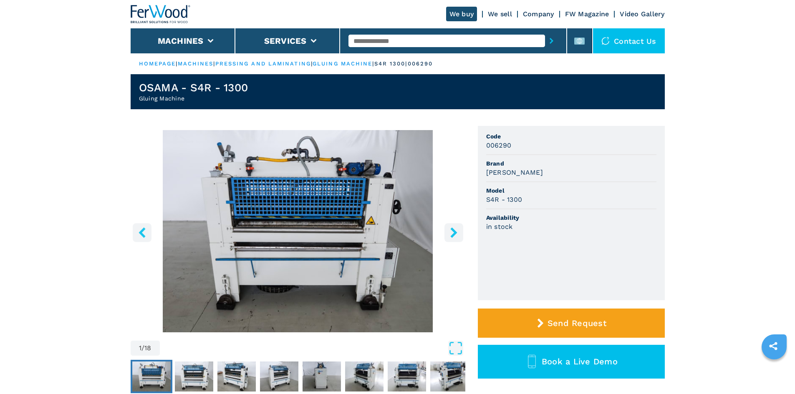
click at [375, 32] on div at bounding box center [452, 40] width 209 height 19
click at [375, 38] on input "text" at bounding box center [446, 41] width 197 height 13
paste input "******"
type input "******"
click at [550, 43] on icon "submit-button" at bounding box center [552, 41] width 4 height 6
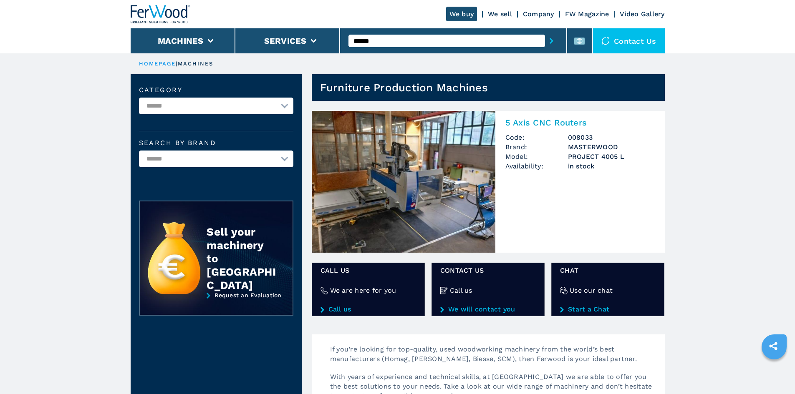
click at [555, 121] on h2 "5 Axis CNC Routers" at bounding box center [579, 123] width 149 height 10
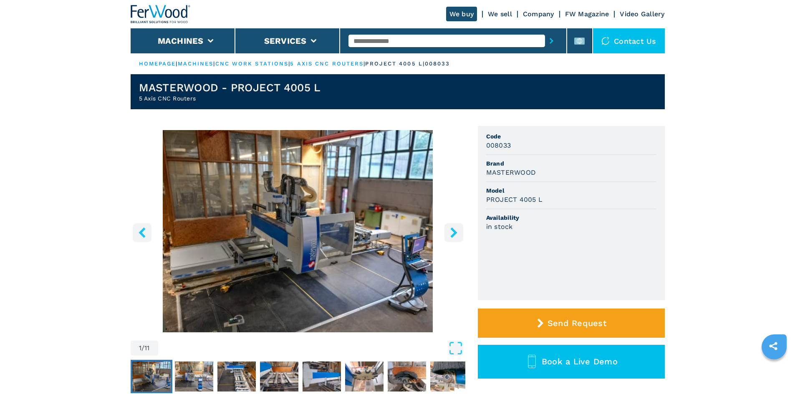
click at [507, 174] on h3 "MASTERWOOD" at bounding box center [511, 173] width 50 height 10
copy h3 "MASTERWOOD"
drag, startPoint x: 486, startPoint y: 200, endPoint x: 566, endPoint y: 198, distance: 80.2
click at [566, 198] on div "PROJECT 4005 L" at bounding box center [571, 200] width 170 height 10
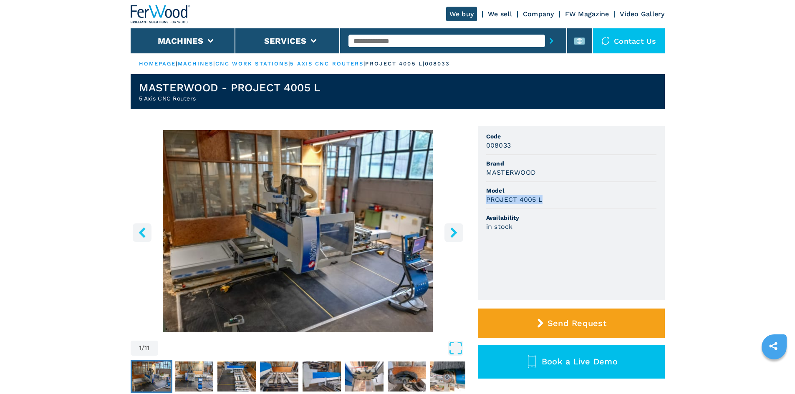
copy h3 "PROJECT 4005 L"
click at [566, 198] on div "PROJECT 4005 L" at bounding box center [571, 200] width 170 height 10
drag, startPoint x: 486, startPoint y: 145, endPoint x: 533, endPoint y: 145, distance: 46.7
click at [533, 145] on div "008033" at bounding box center [571, 146] width 170 height 10
copy h3 "008033"
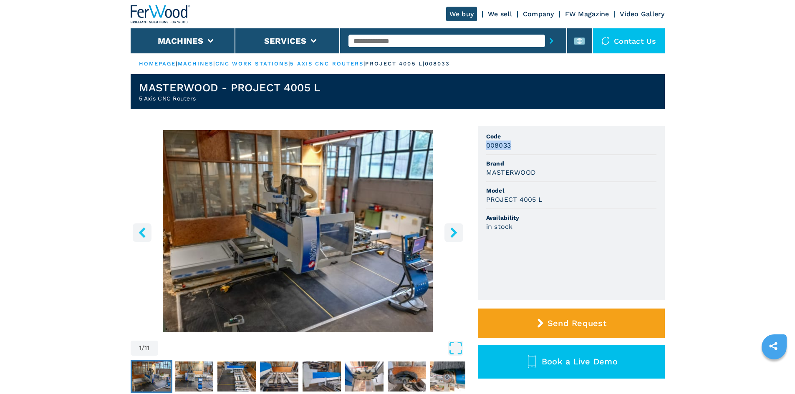
drag, startPoint x: 533, startPoint y: 145, endPoint x: 521, endPoint y: 149, distance: 12.3
click at [532, 145] on div "008033" at bounding box center [571, 146] width 170 height 10
click at [512, 141] on div "008033" at bounding box center [571, 146] width 170 height 10
click at [370, 38] on input "text" at bounding box center [446, 41] width 197 height 13
paste input "******"
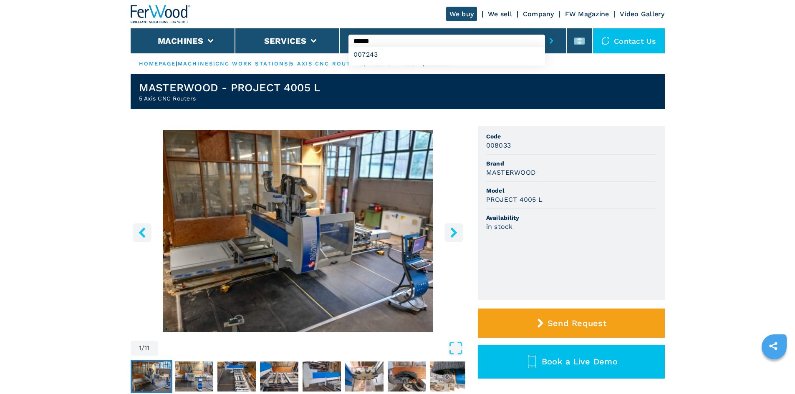
type input "******"
click at [550, 39] on icon "submit-button" at bounding box center [552, 41] width 4 height 6
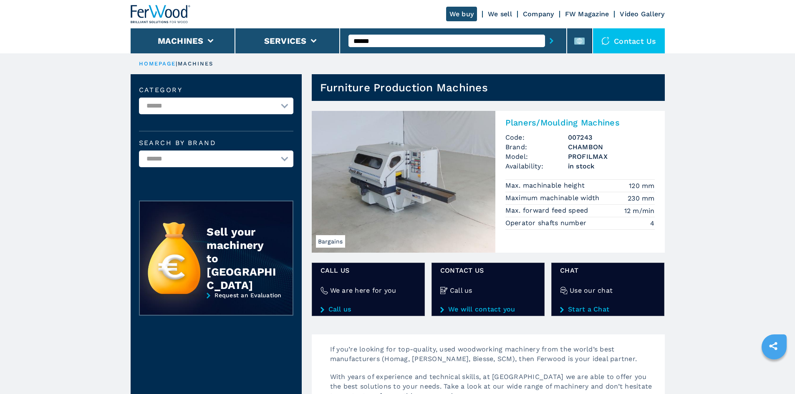
click at [550, 124] on h2 "Planers/Moulding Machines" at bounding box center [579, 123] width 149 height 10
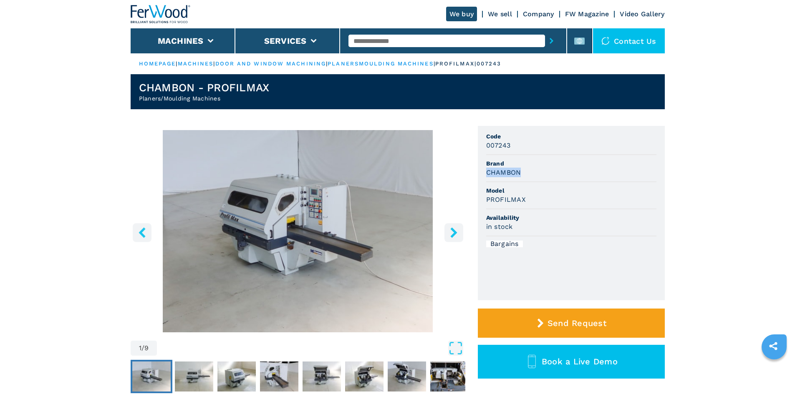
drag, startPoint x: 485, startPoint y: 174, endPoint x: 539, endPoint y: 179, distance: 53.7
click at [539, 179] on ul "Code 007243 Brand CHAMBON Model PROFILMAX Availability in stock Bargains" at bounding box center [571, 213] width 187 height 174
copy h3 "CHAMBON"
click at [539, 179] on li "Brand CHAMBON" at bounding box center [571, 168] width 170 height 27
drag, startPoint x: 490, startPoint y: 201, endPoint x: 542, endPoint y: 202, distance: 51.8
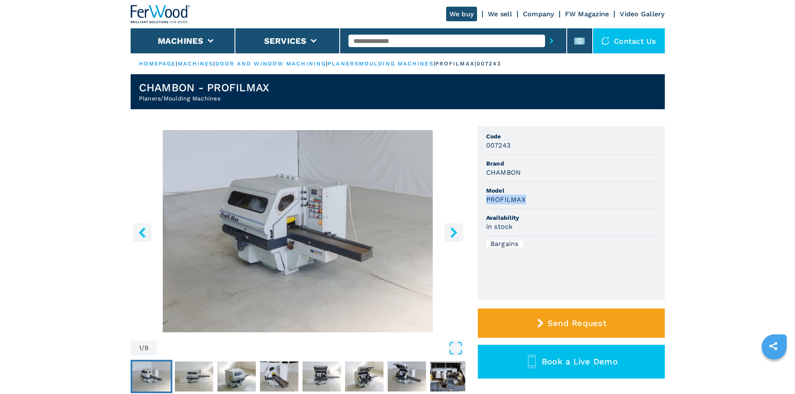
click at [542, 202] on ul "Code 007243 Brand CHAMBON Model PROFILMAX Availability in stock Bargains" at bounding box center [571, 213] width 187 height 174
copy h3 "PROFILMAX"
click at [542, 202] on div "PROFILMAX" at bounding box center [571, 200] width 170 height 10
drag, startPoint x: 484, startPoint y: 144, endPoint x: 531, endPoint y: 149, distance: 47.4
click at [531, 149] on ul "Code 007243 Brand CHAMBON Model PROFILMAX Availability in stock Bargains" at bounding box center [571, 213] width 187 height 174
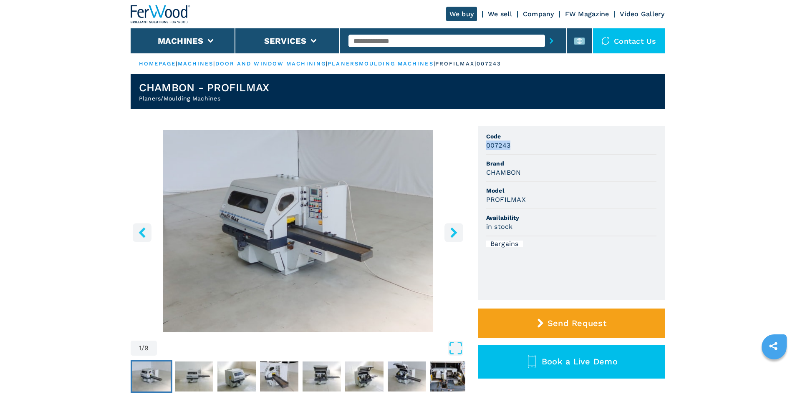
copy h3 "007243"
click at [531, 149] on div "007243" at bounding box center [571, 146] width 170 height 10
click at [500, 175] on h3 "CHAMBON" at bounding box center [503, 173] width 35 height 10
copy h3 "CHAMBON"
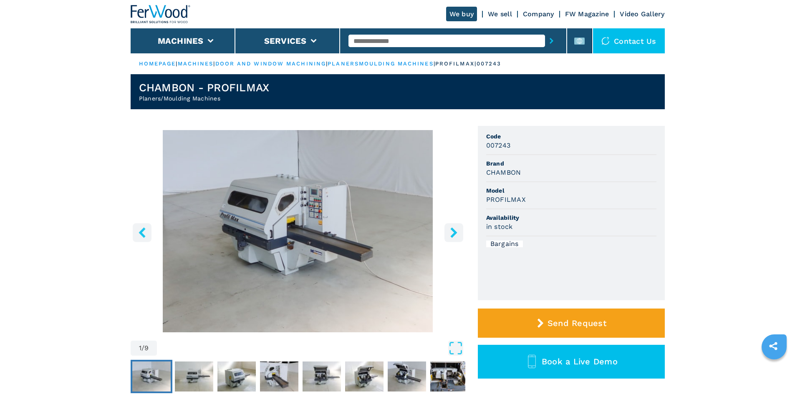
click at [557, 188] on span "Model" at bounding box center [571, 191] width 170 height 8
click at [506, 202] on h3 "PROFILMAX" at bounding box center [506, 200] width 40 height 10
copy h3 "PROFILMAX"
click at [525, 157] on li "Brand CHAMBON" at bounding box center [571, 168] width 170 height 27
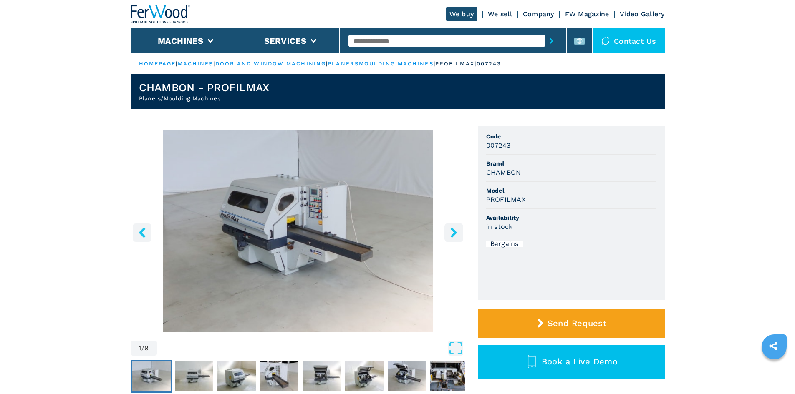
click at [500, 144] on h3 "007243" at bounding box center [498, 146] width 25 height 10
copy h3 "007243"
click at [515, 147] on div "007243" at bounding box center [571, 146] width 170 height 10
click at [373, 43] on input "text" at bounding box center [446, 41] width 197 height 13
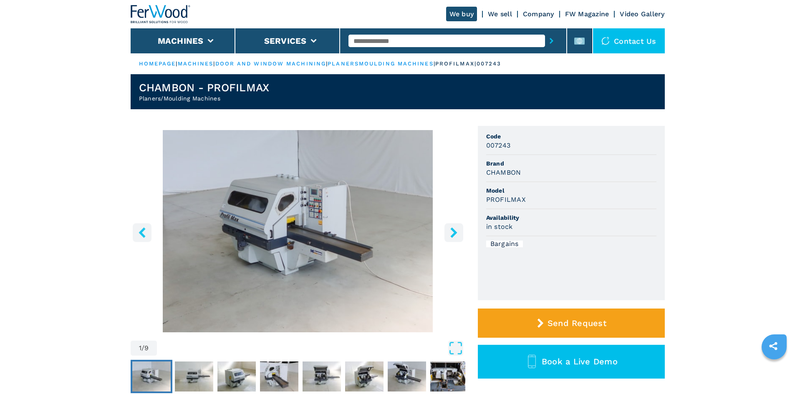
paste input "******"
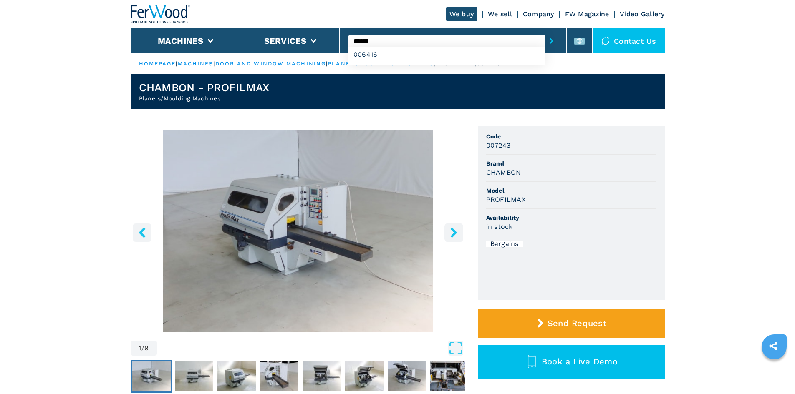
type input "******"
click at [550, 42] on icon "submit-button" at bounding box center [552, 41] width 4 height 6
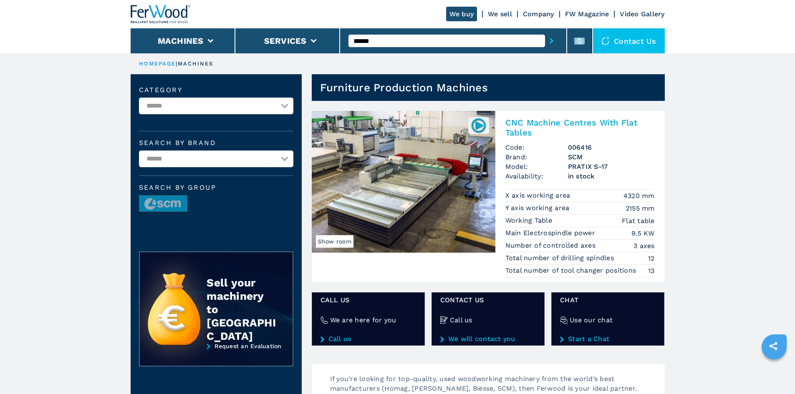
click at [572, 119] on h2 "CNC Machine Centres With Flat Tables" at bounding box center [579, 128] width 149 height 20
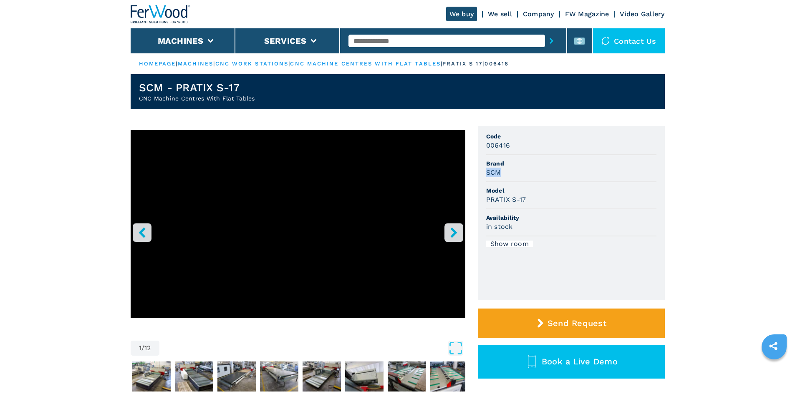
drag, startPoint x: 487, startPoint y: 172, endPoint x: 529, endPoint y: 172, distance: 41.7
click at [529, 172] on div "SCM" at bounding box center [571, 173] width 170 height 10
drag, startPoint x: 491, startPoint y: 170, endPoint x: 513, endPoint y: 167, distance: 22.4
click at [513, 167] on li "Brand SCM" at bounding box center [571, 168] width 170 height 27
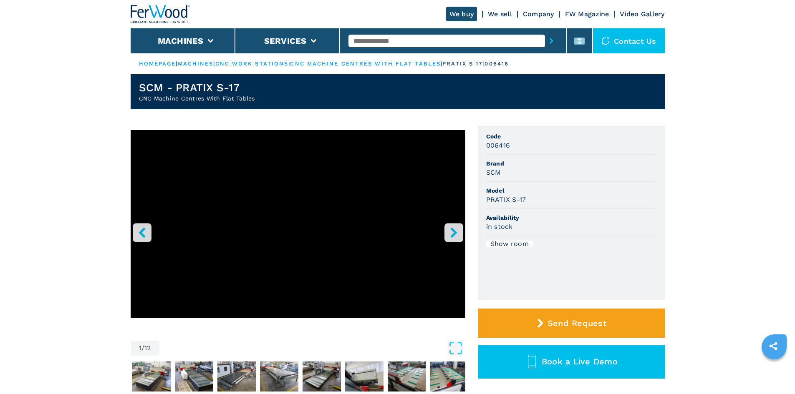
click at [492, 173] on h3 "SCM" at bounding box center [493, 173] width 15 height 10
copy h3 "SCM"
click at [520, 172] on div "SCM" at bounding box center [571, 173] width 170 height 10
drag, startPoint x: 533, startPoint y: 170, endPoint x: 338, endPoint y: 79, distance: 215.7
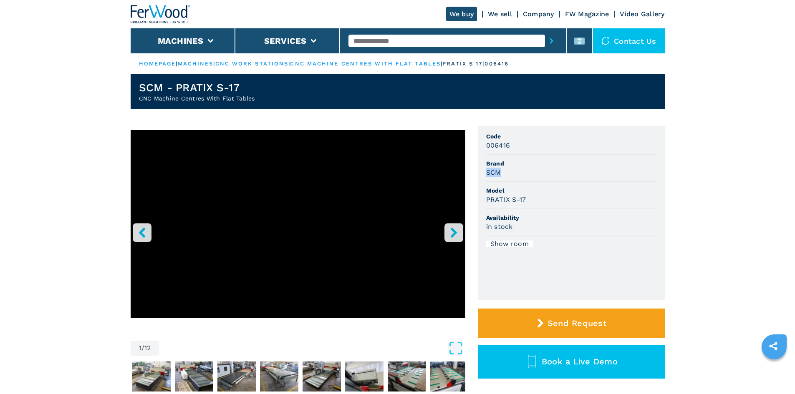
click at [533, 170] on div "SCM" at bounding box center [571, 173] width 170 height 10
click at [565, 174] on div "SCM" at bounding box center [571, 173] width 170 height 10
click at [527, 175] on div "SCM" at bounding box center [571, 173] width 170 height 10
click at [496, 173] on h3 "SCM" at bounding box center [493, 173] width 15 height 10
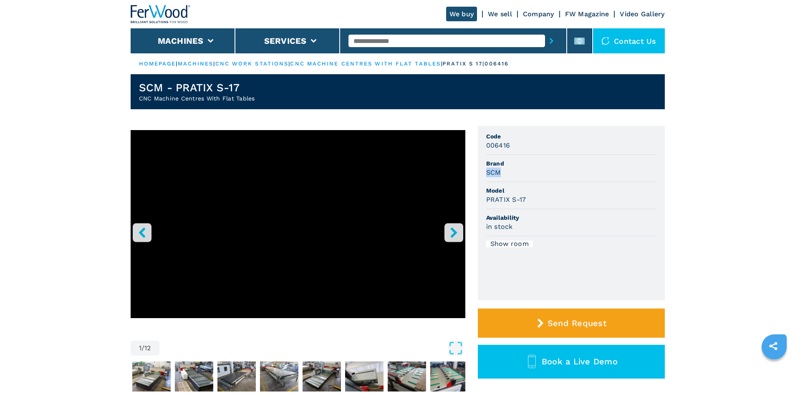
copy h3 "SCM"
click at [529, 197] on div "PRATIX S-17" at bounding box center [571, 200] width 170 height 10
drag, startPoint x: 480, startPoint y: 199, endPoint x: 540, endPoint y: 200, distance: 59.7
click at [540, 200] on ul "Code 006416 Brand SCM Model PRATIX S-17 Availability in stock Show room" at bounding box center [571, 213] width 187 height 174
copy h3 "PRATIX S-17"
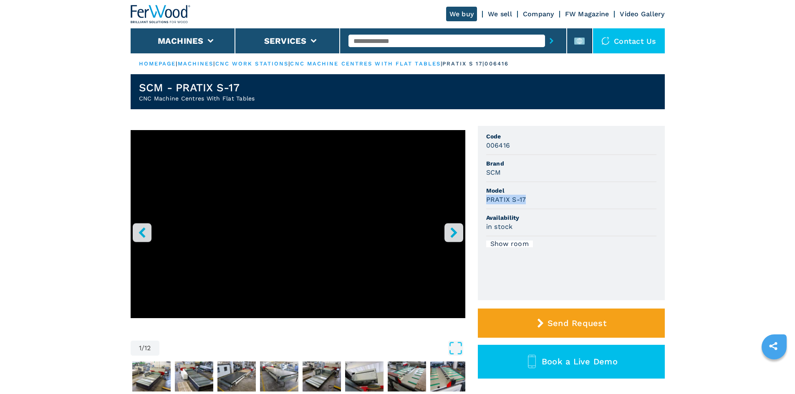
click at [538, 199] on div "PRATIX S-17" at bounding box center [571, 200] width 170 height 10
drag, startPoint x: 581, startPoint y: 185, endPoint x: 510, endPoint y: 179, distance: 70.8
click at [580, 186] on li "Model PRATIX S-17" at bounding box center [571, 195] width 170 height 27
drag, startPoint x: 487, startPoint y: 145, endPoint x: 532, endPoint y: 148, distance: 44.7
click at [532, 148] on div "006416" at bounding box center [571, 146] width 170 height 10
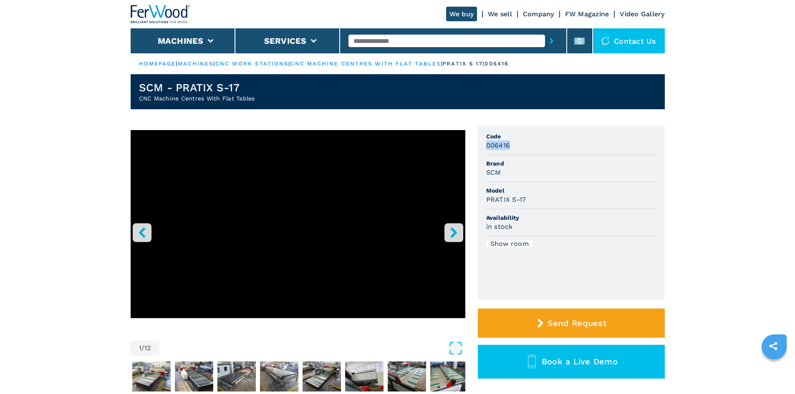
copy h3 "006416"
click at [532, 148] on div "006416" at bounding box center [571, 146] width 170 height 10
